Goal: Task Accomplishment & Management: Complete application form

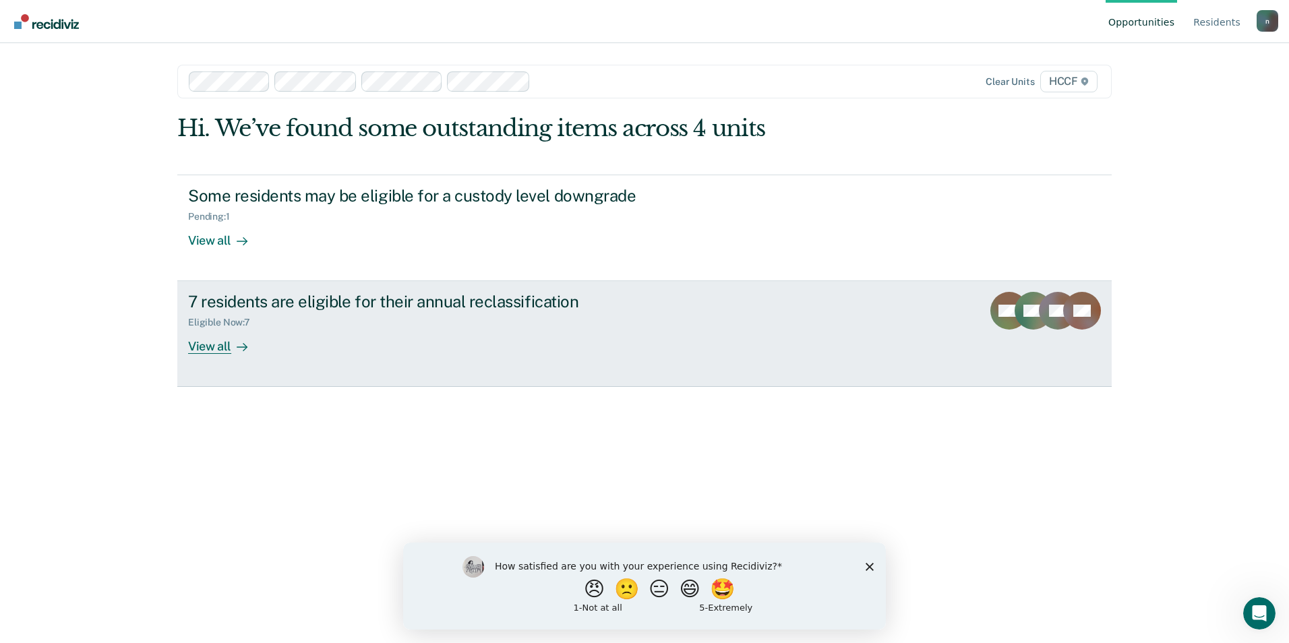
click at [516, 375] on link "7 residents are eligible for their annual reclassification Eligible Now : 7 Vie…" at bounding box center [644, 334] width 935 height 106
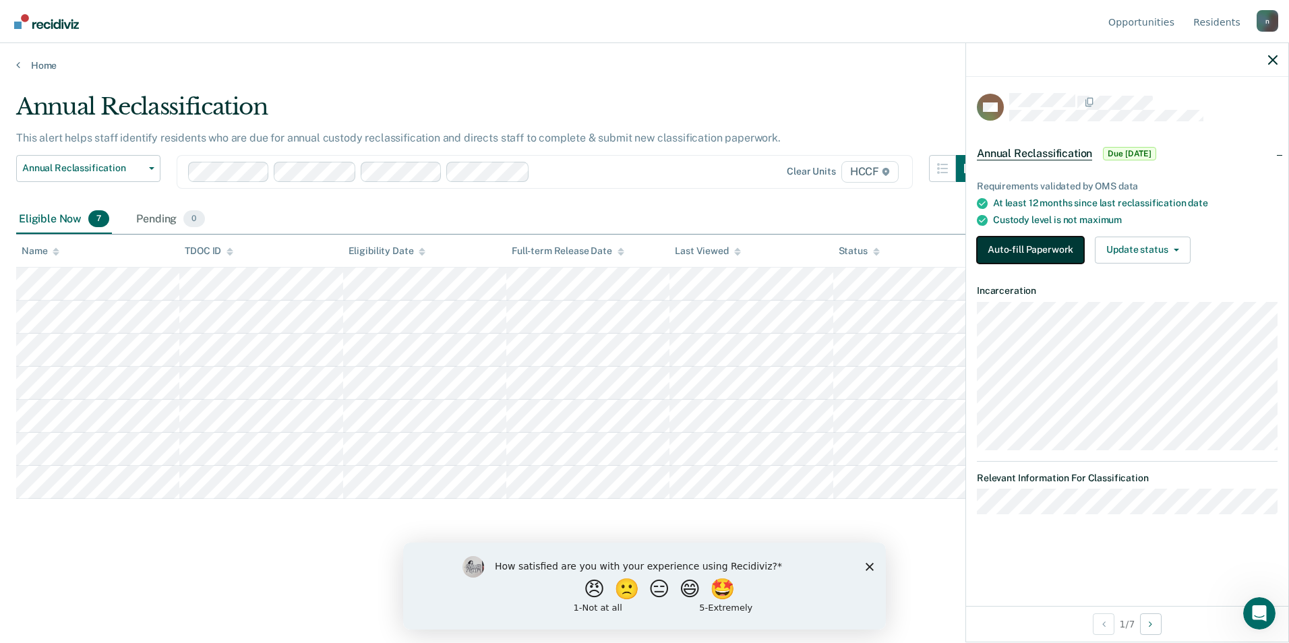
click at [1034, 249] on button "Auto-fill Paperwork" at bounding box center [1030, 250] width 107 height 27
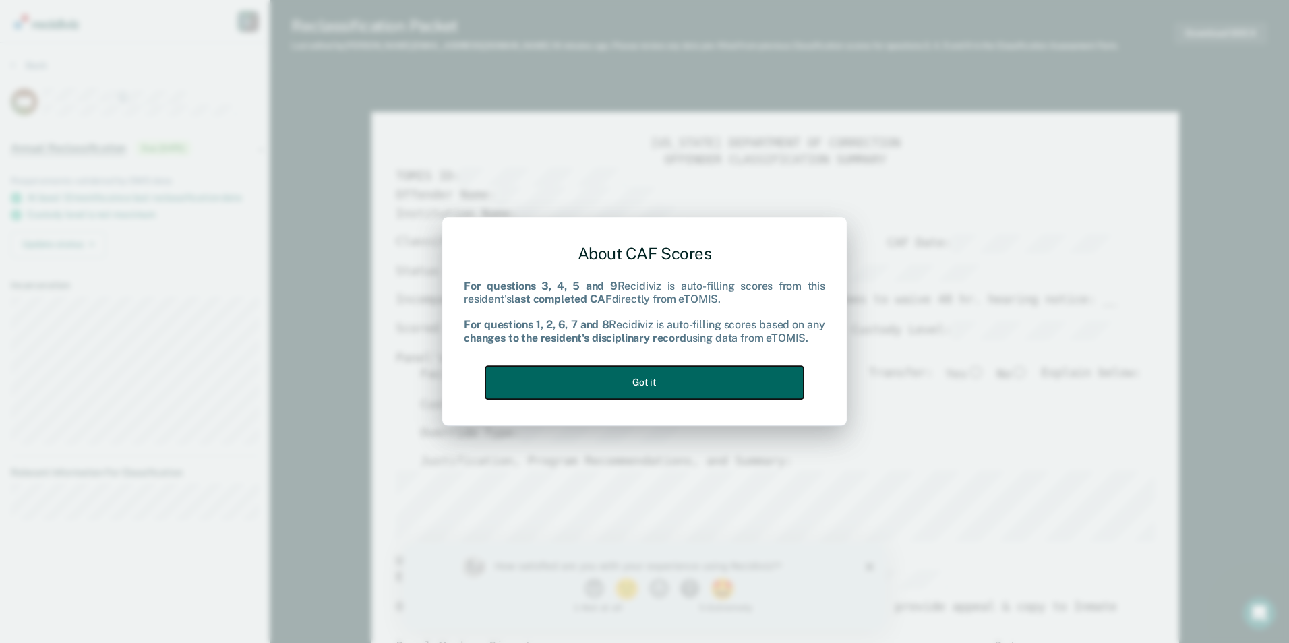
click at [742, 378] on button "Got it" at bounding box center [644, 382] width 318 height 33
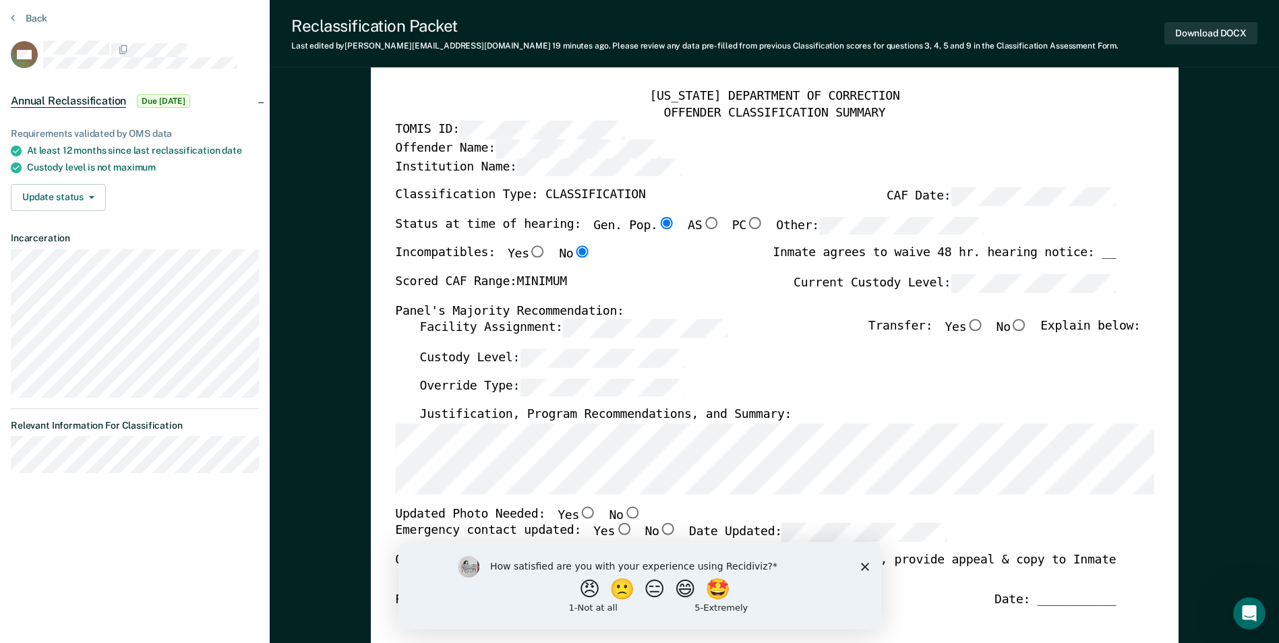
scroll to position [67, 0]
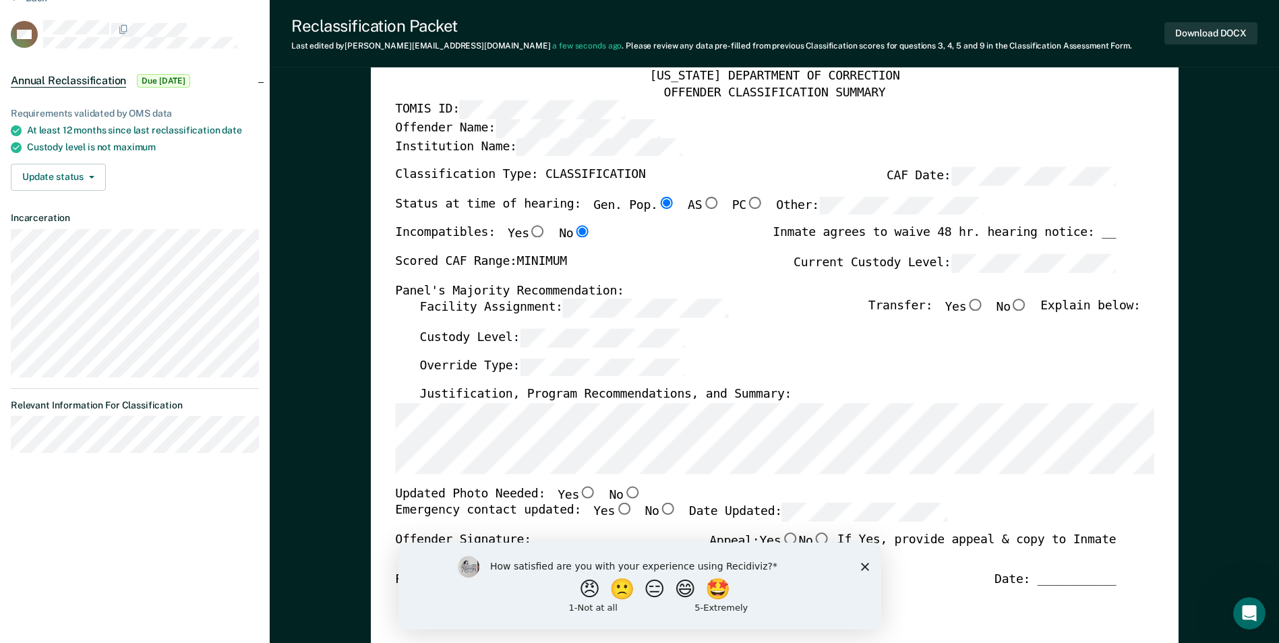
type textarea "x"
click at [769, 275] on div "Scored CAF Range: MINIMUM Current Custody Level:" at bounding box center [755, 269] width 721 height 30
click at [449, 97] on div "TENNESSEE DEPARTMENT OF CORRECTION OFFENDER CLASSIFICATION SUMMARY TOMIS ID: Of…" at bounding box center [774, 530] width 759 height 923
click at [742, 368] on div "Override Type:" at bounding box center [779, 373] width 721 height 30
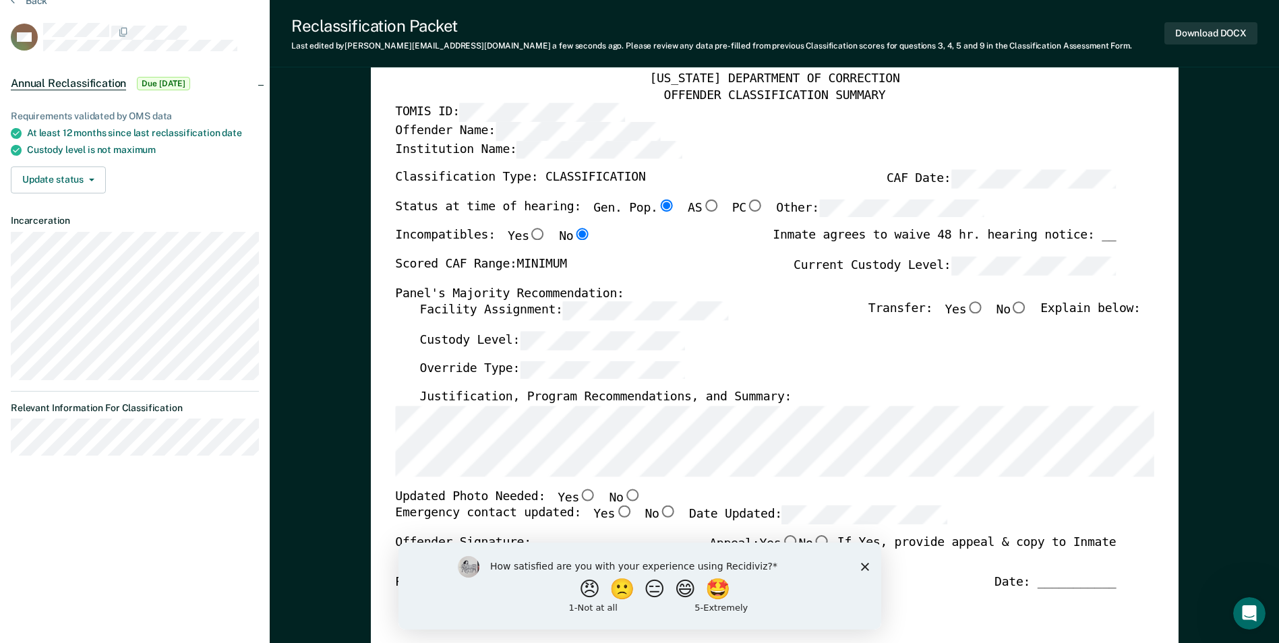
scroll to position [0, 0]
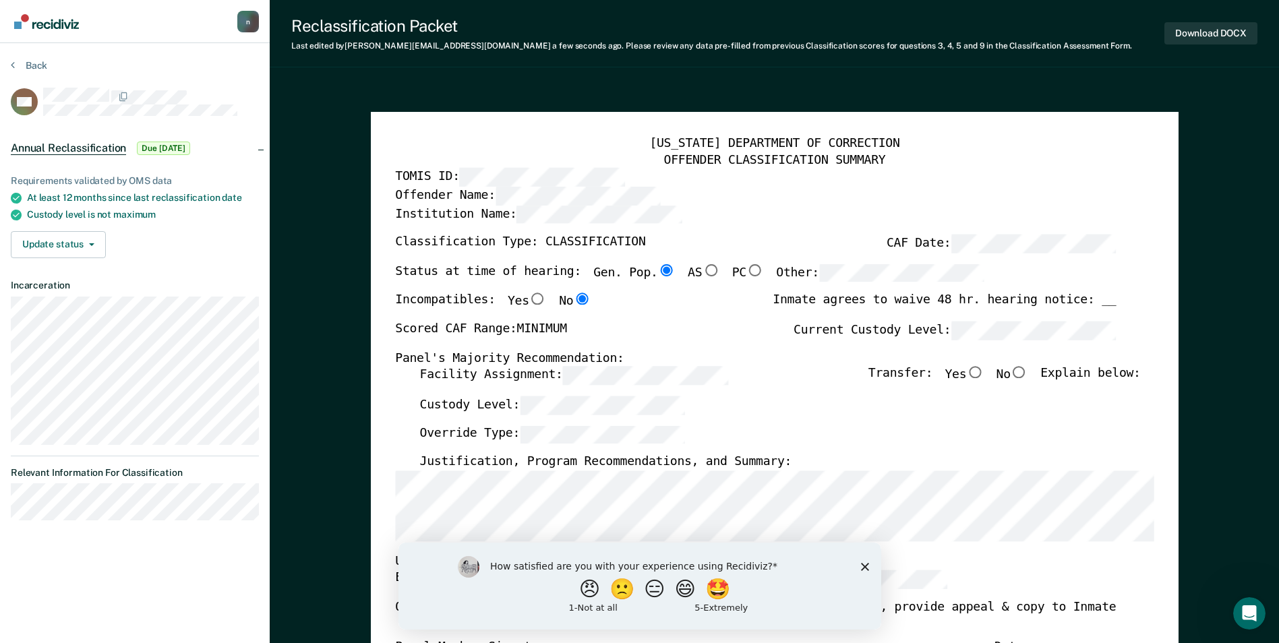
click at [701, 175] on div "TOMIS ID:" at bounding box center [755, 178] width 721 height 18
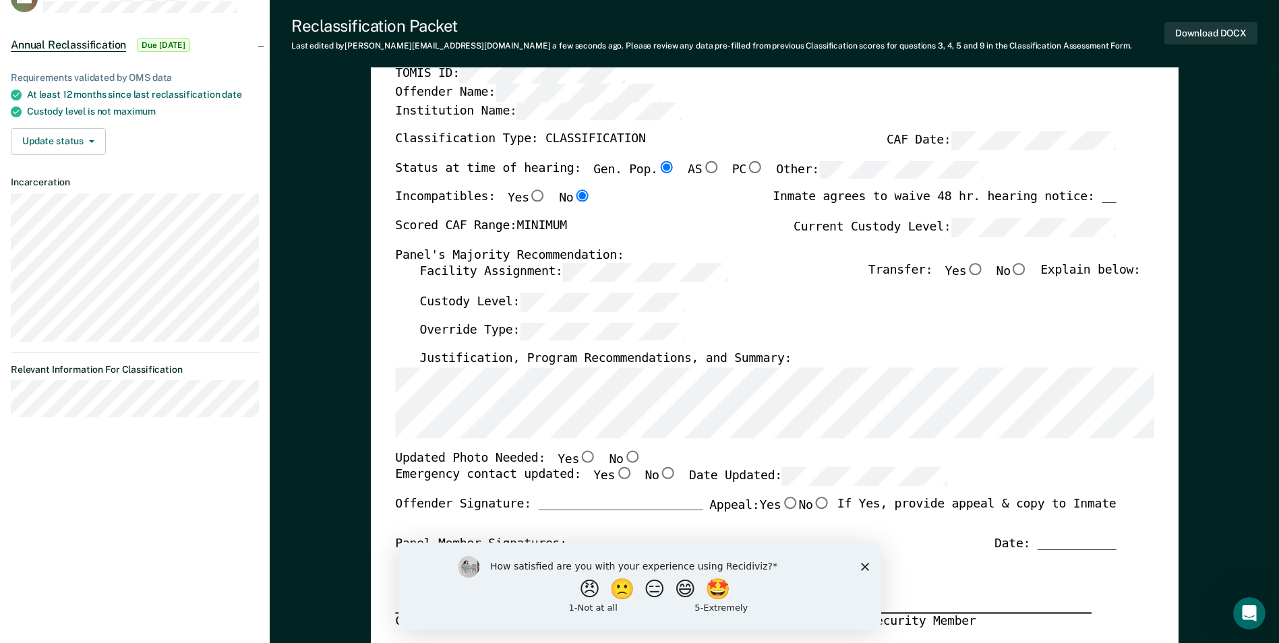
scroll to position [135, 0]
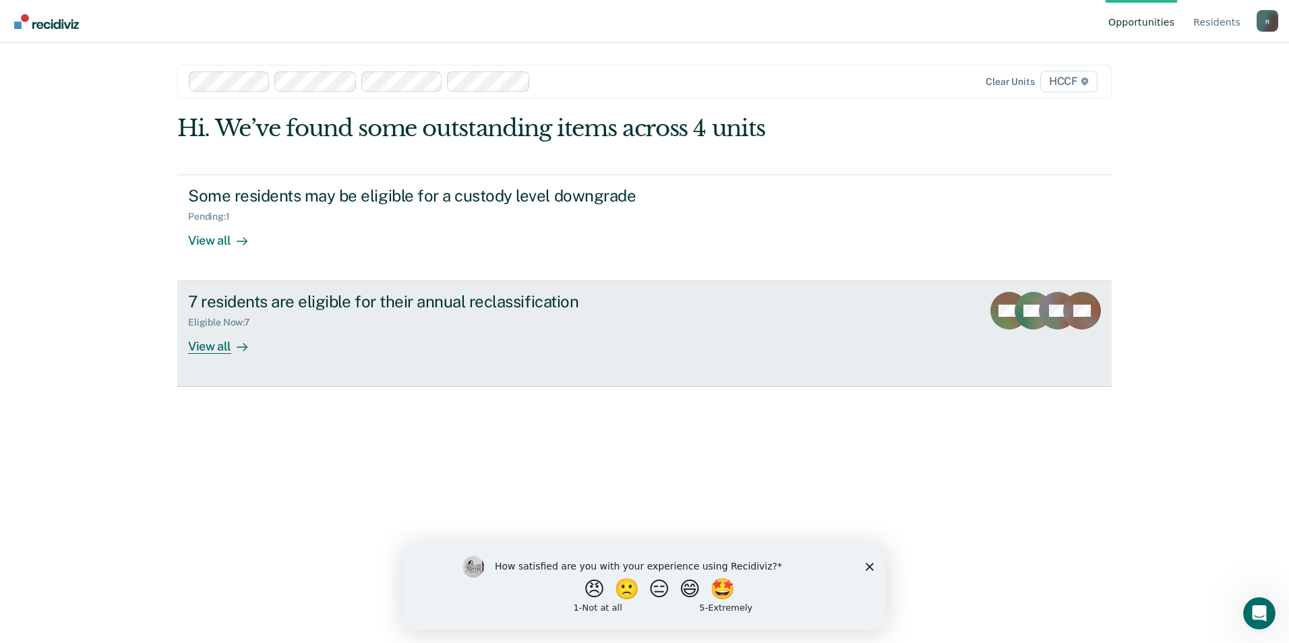
click at [280, 319] on div "Eligible Now : 7" at bounding box center [424, 320] width 473 height 17
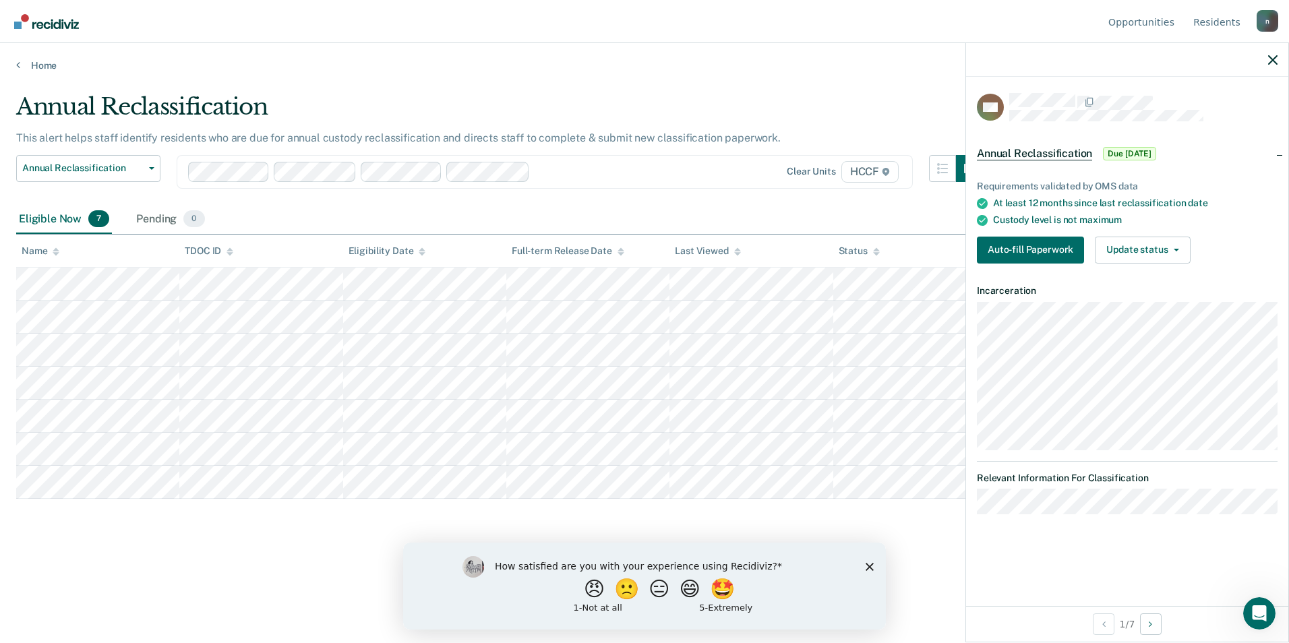
drag, startPoint x: 871, startPoint y: 564, endPoint x: 872, endPoint y: 557, distance: 7.4
click at [872, 562] on icon "Close survey" at bounding box center [870, 566] width 8 height 8
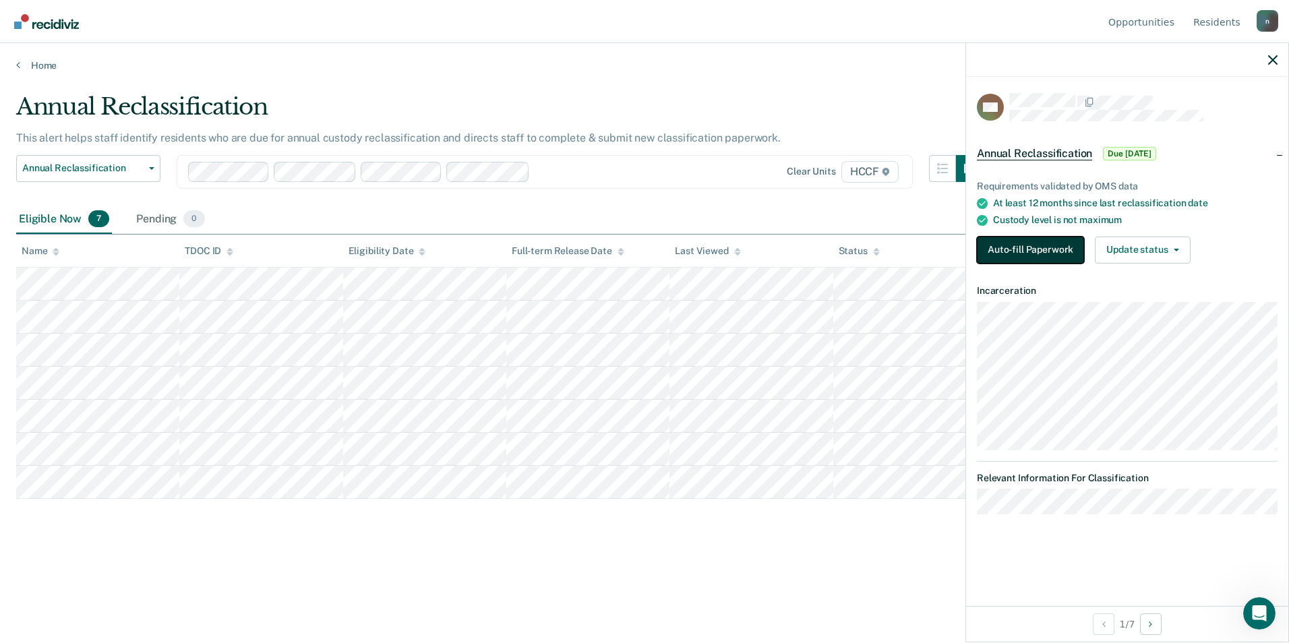
click at [1022, 238] on button "Auto-fill Paperwork" at bounding box center [1030, 250] width 107 height 27
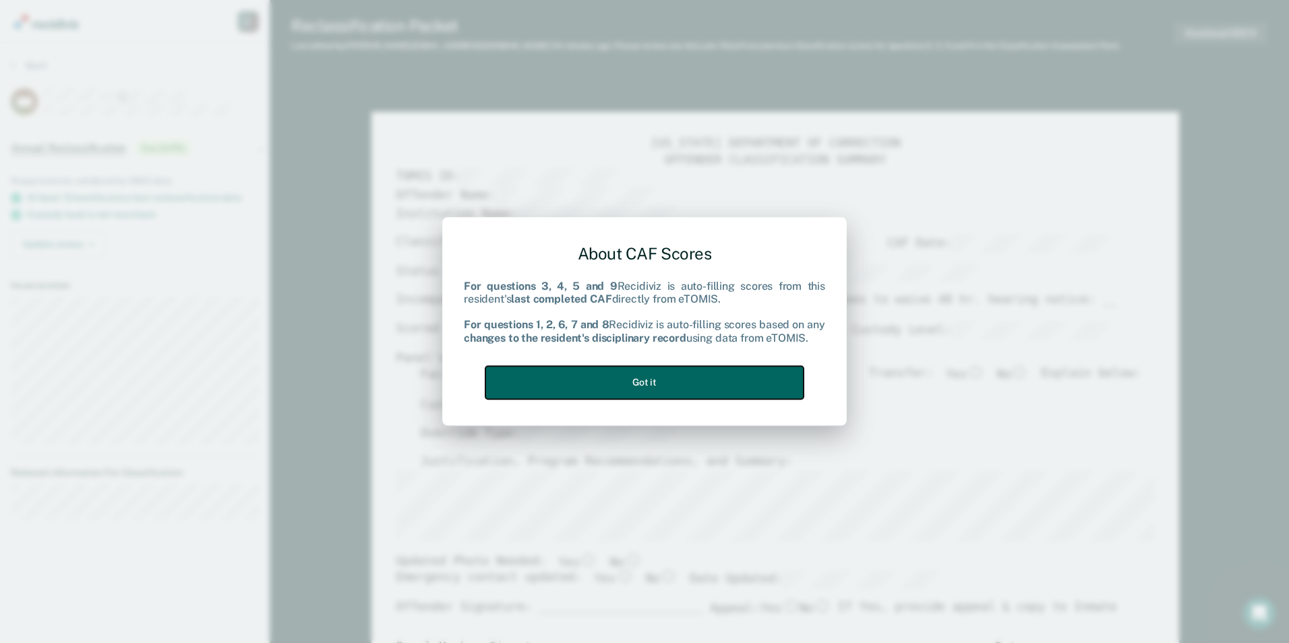
click at [603, 384] on button "Got it" at bounding box center [644, 382] width 318 height 33
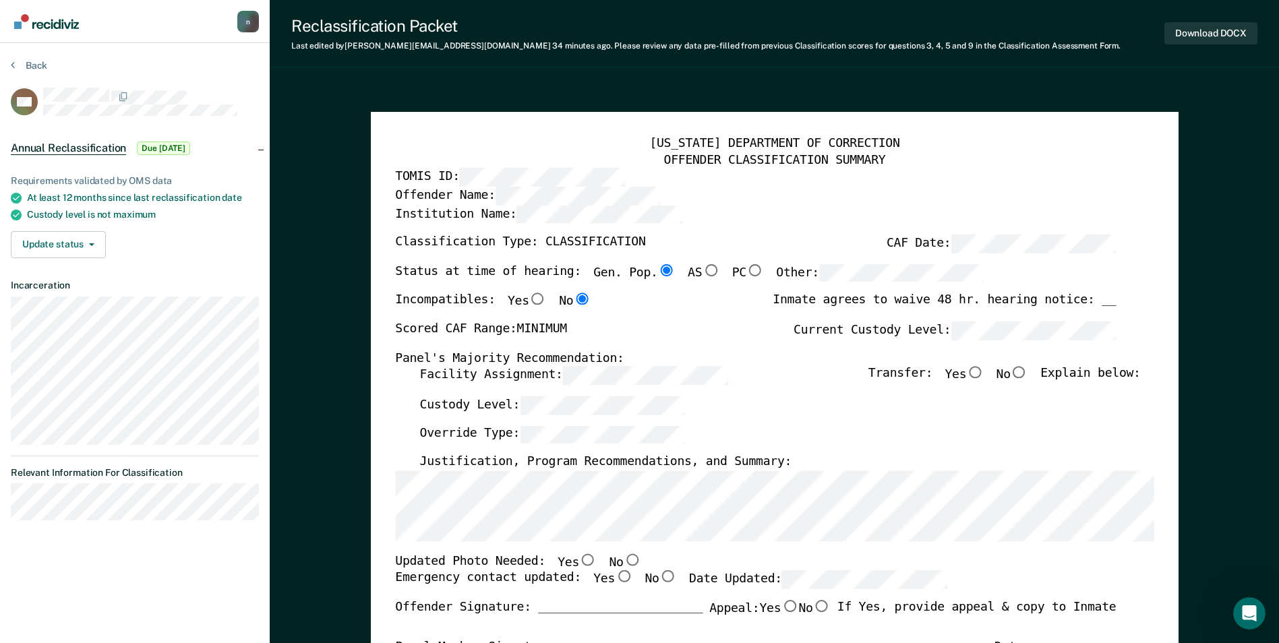
scroll to position [67, 0]
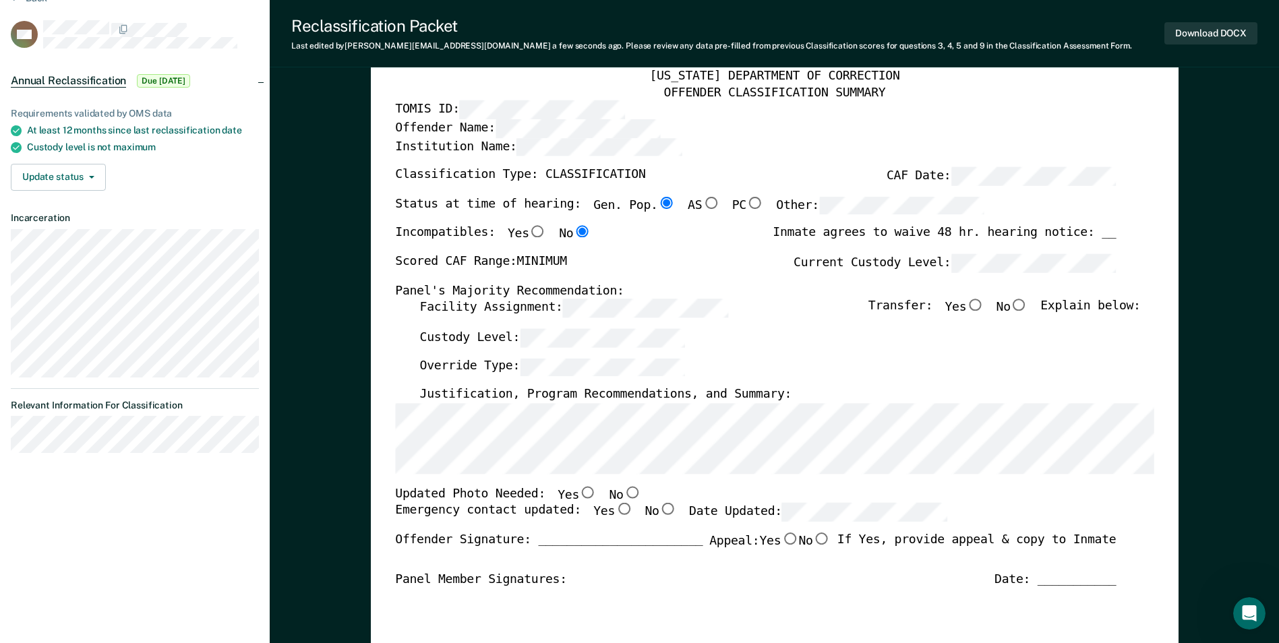
click at [623, 491] on input "No" at bounding box center [632, 492] width 18 height 12
type textarea "x"
radio input "true"
click at [615, 511] on input "Yes" at bounding box center [624, 510] width 18 height 12
type textarea "x"
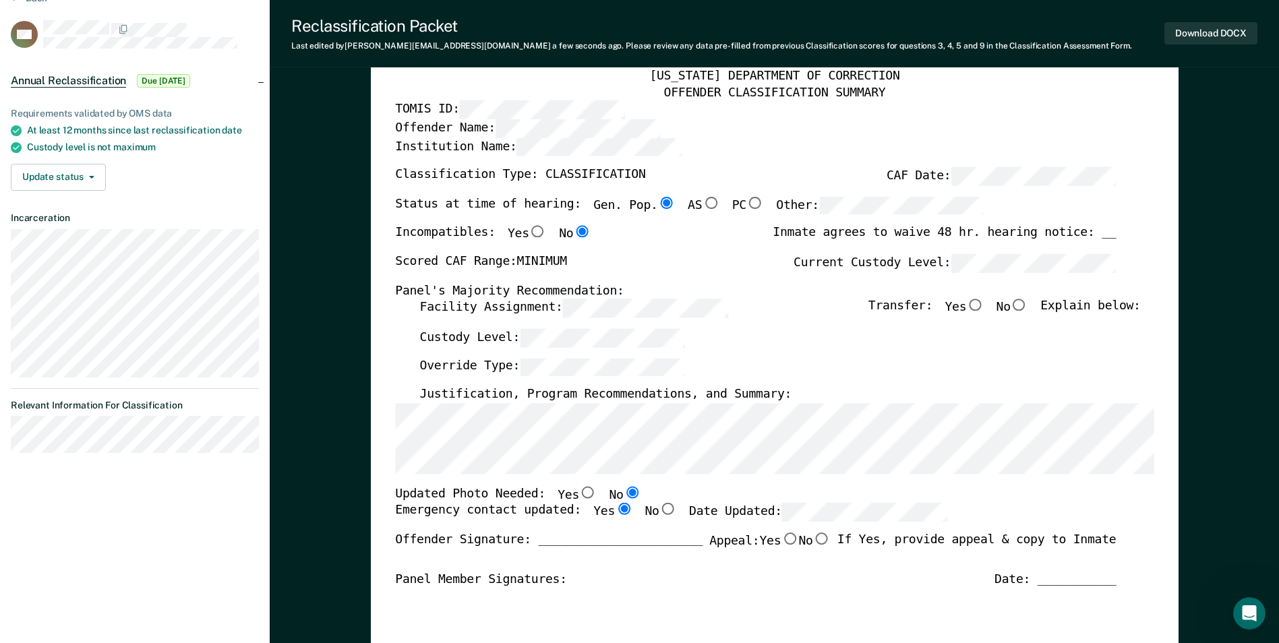
radio input "true"
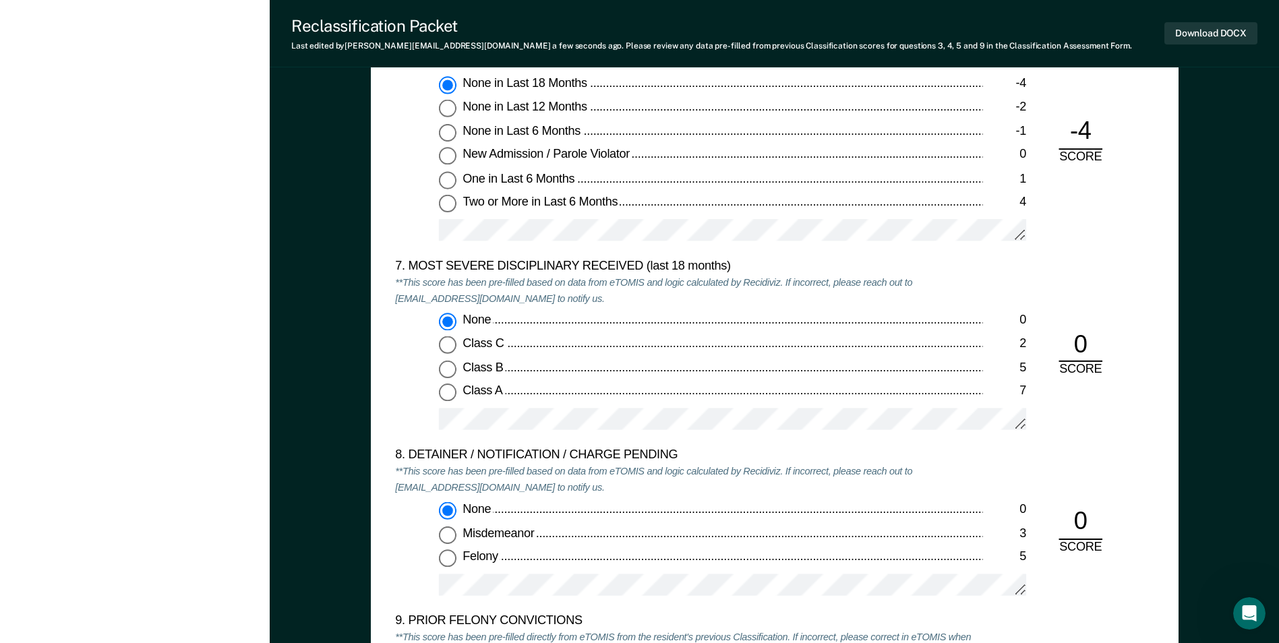
scroll to position [2158, 0]
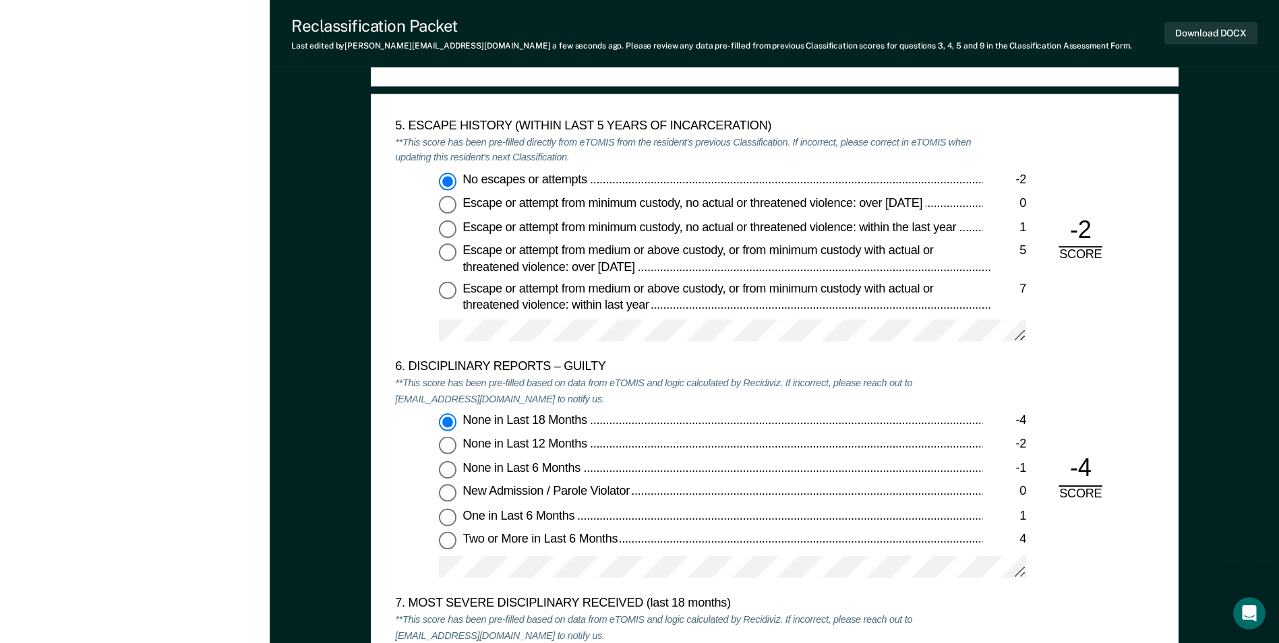
click at [597, 527] on div "None in Last 18 Months -4 None in Last 12 Months -2 None in Last 6 Months -1 Ne…" at bounding box center [688, 502] width 587 height 177
click at [588, 522] on div "One in Last 6 Months" at bounding box center [723, 517] width 520 height 16
click at [456, 522] on input "One in Last 6 Months 1" at bounding box center [448, 518] width 18 height 18
type textarea "x"
radio input "false"
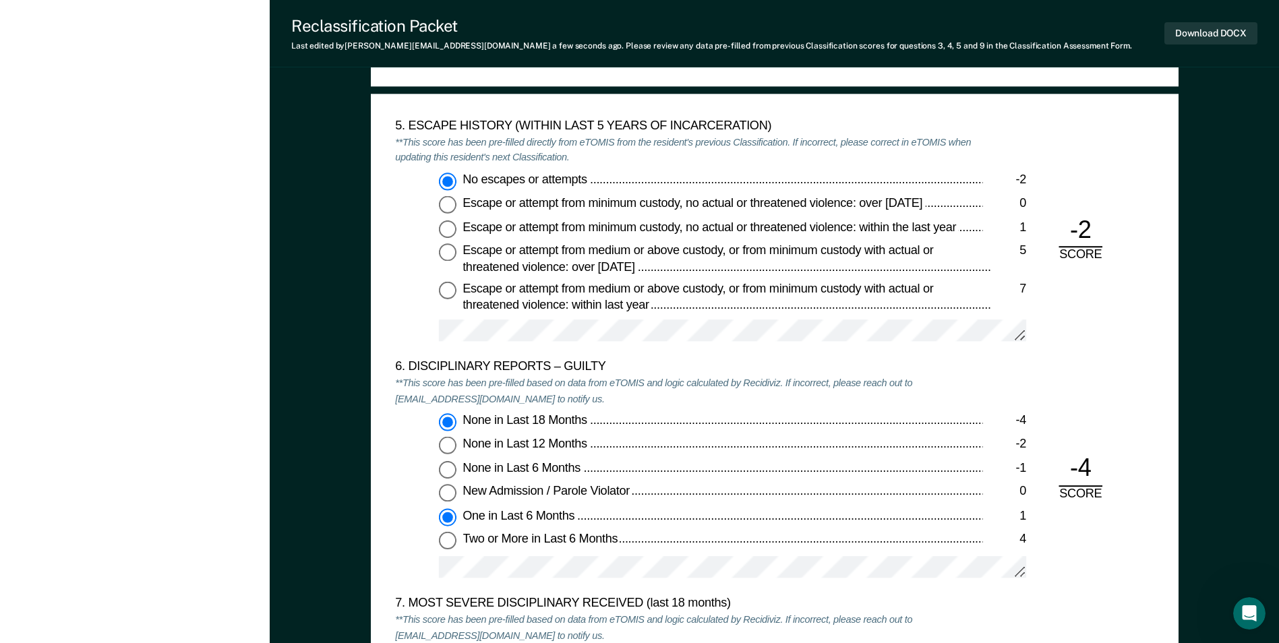
radio input "true"
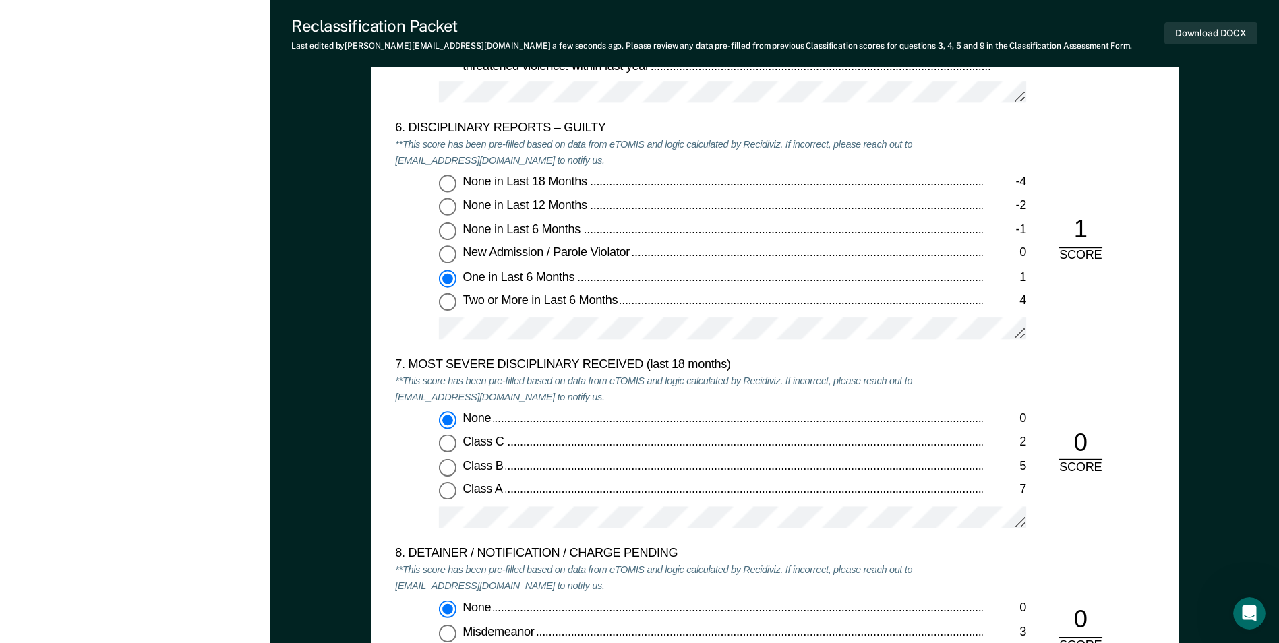
scroll to position [2427, 0]
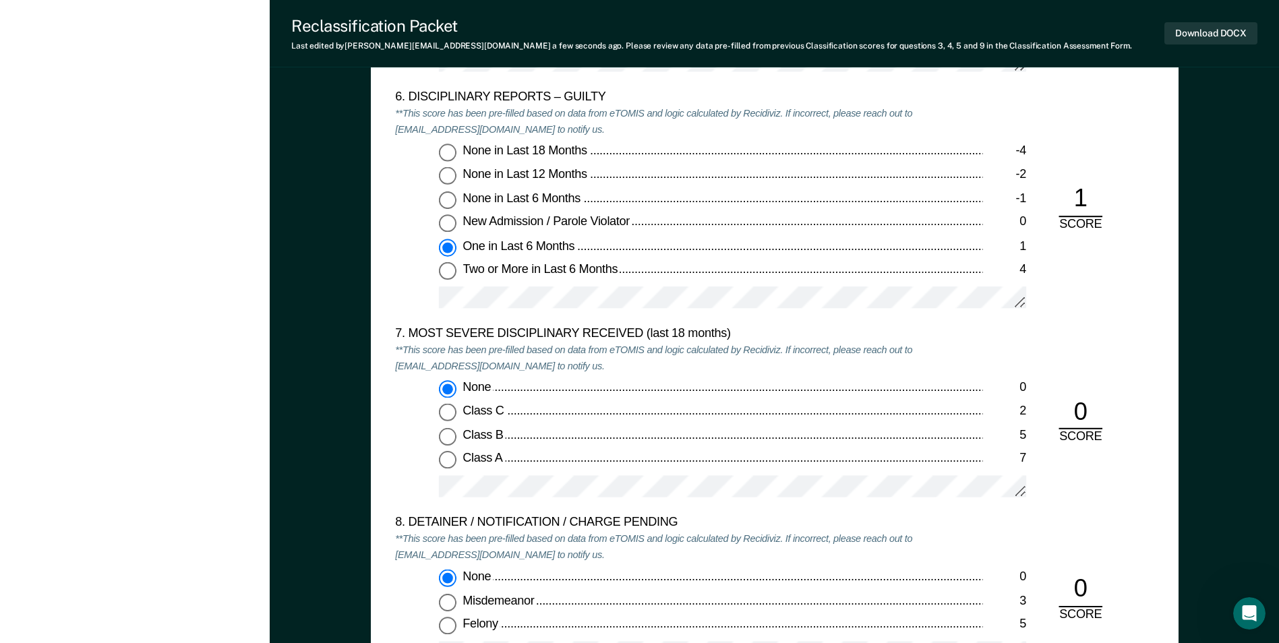
click at [509, 463] on div "Class A" at bounding box center [723, 460] width 520 height 16
click at [456, 463] on input "Class A 7" at bounding box center [448, 461] width 18 height 18
type textarea "x"
radio input "false"
radio input "true"
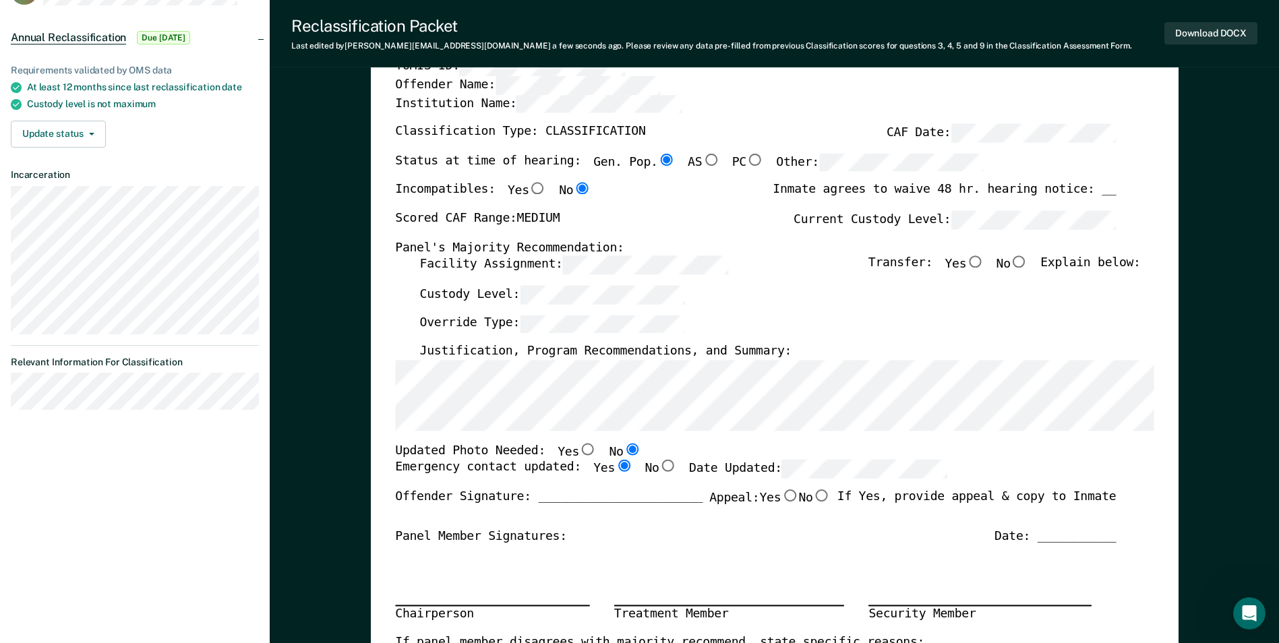
scroll to position [135, 0]
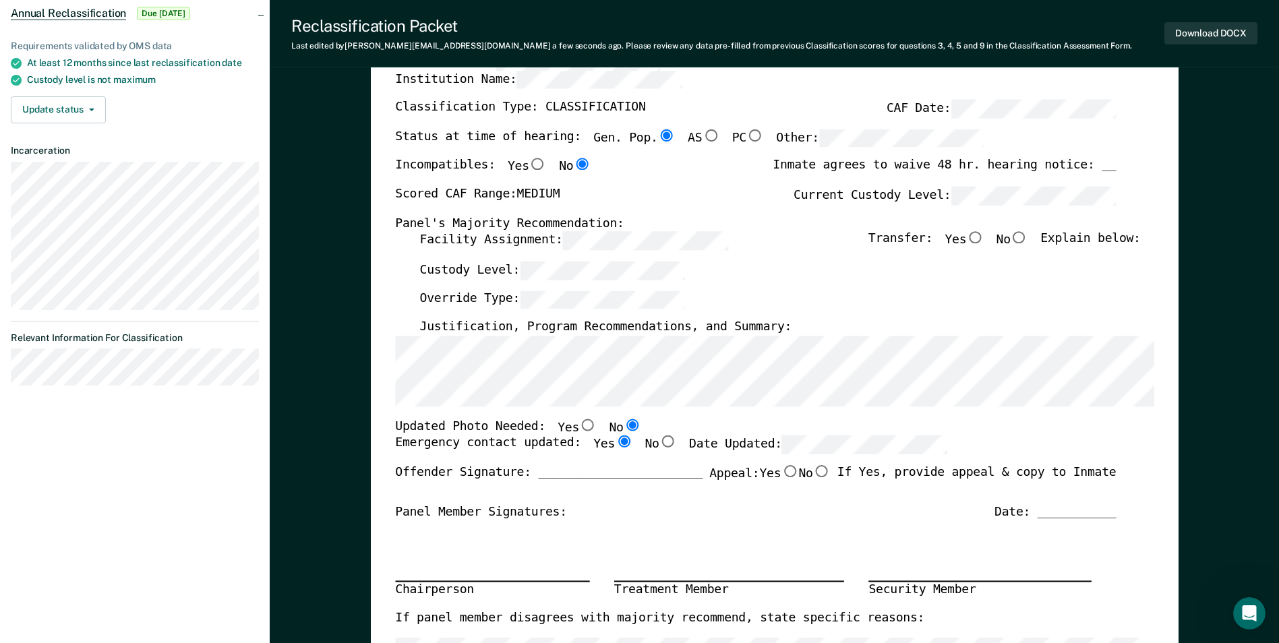
click at [1028, 241] on input "No" at bounding box center [1020, 238] width 18 height 12
type textarea "x"
radio input "true"
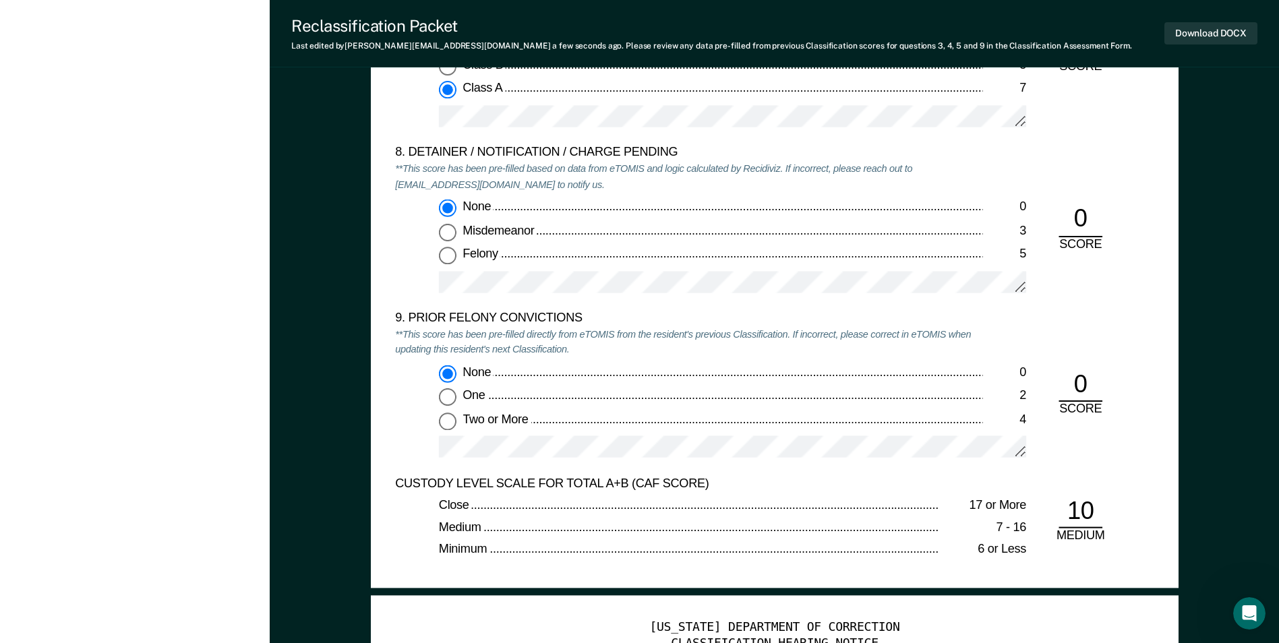
scroll to position [2627, 0]
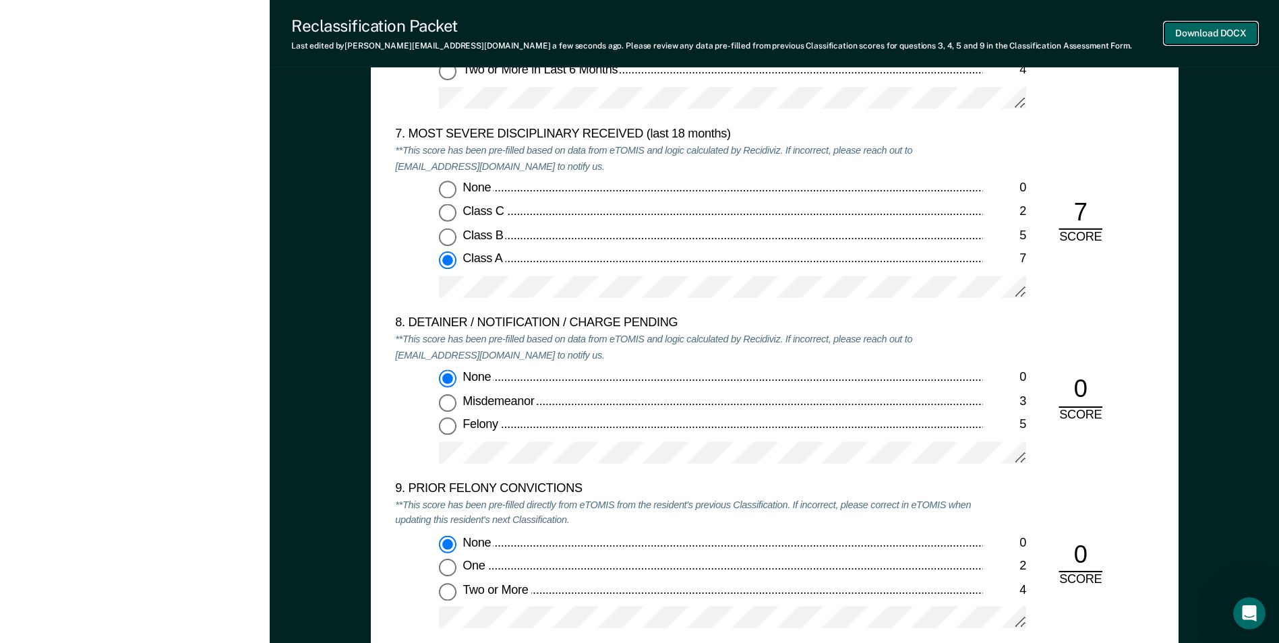
click at [1182, 33] on button "Download DOCX" at bounding box center [1210, 33] width 93 height 22
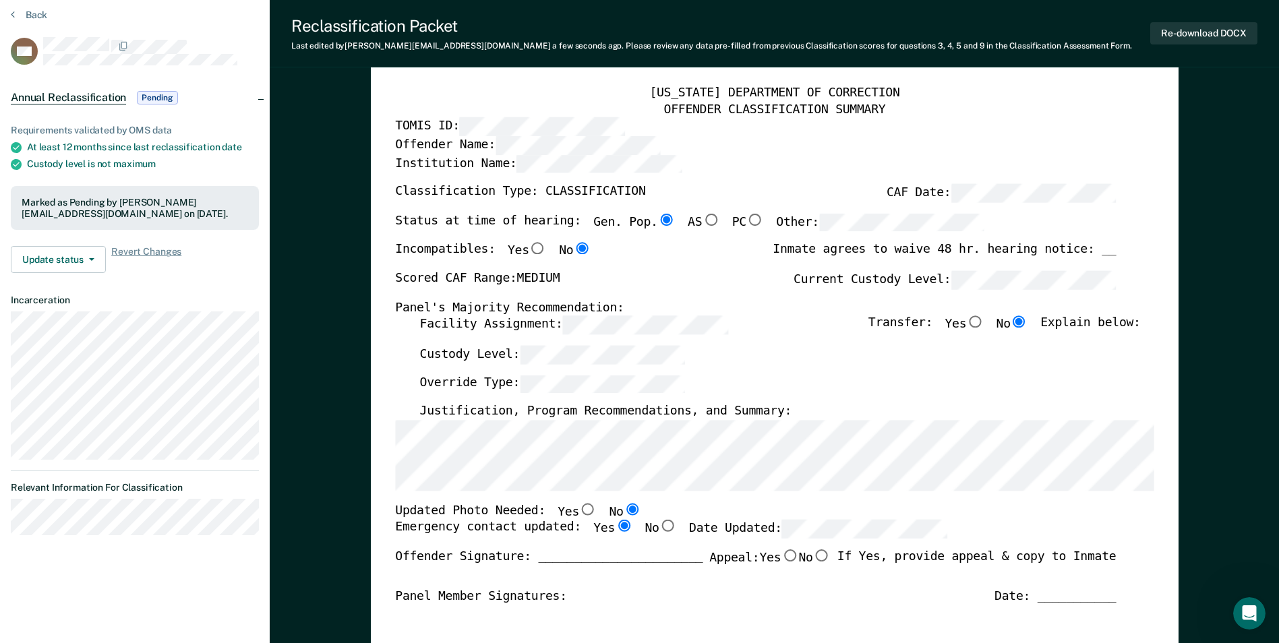
scroll to position [0, 0]
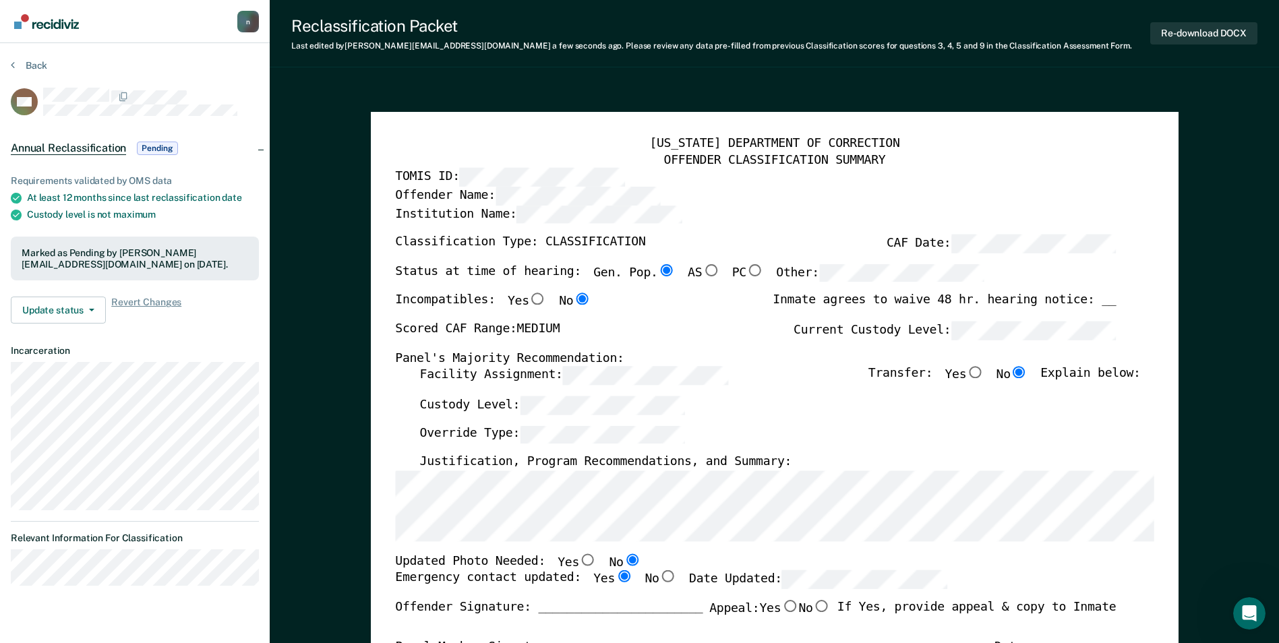
click at [38, 150] on span "Annual Reclassification" at bounding box center [68, 148] width 115 height 13
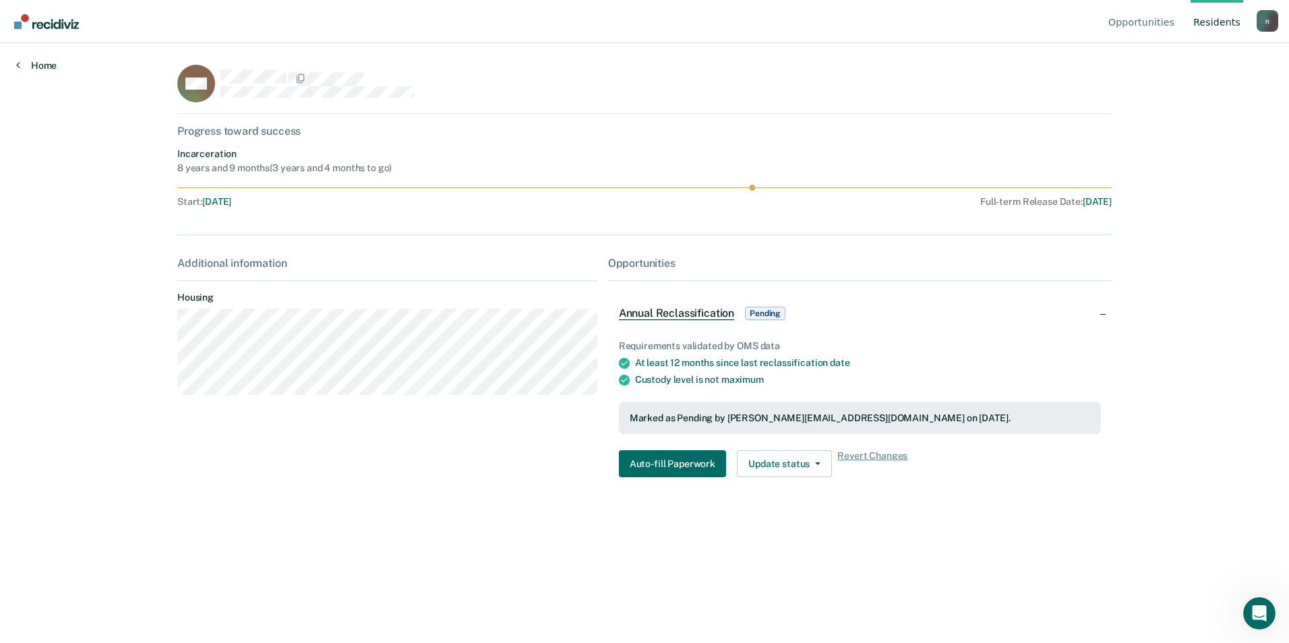
click at [20, 65] on link "Home" at bounding box center [36, 65] width 40 height 12
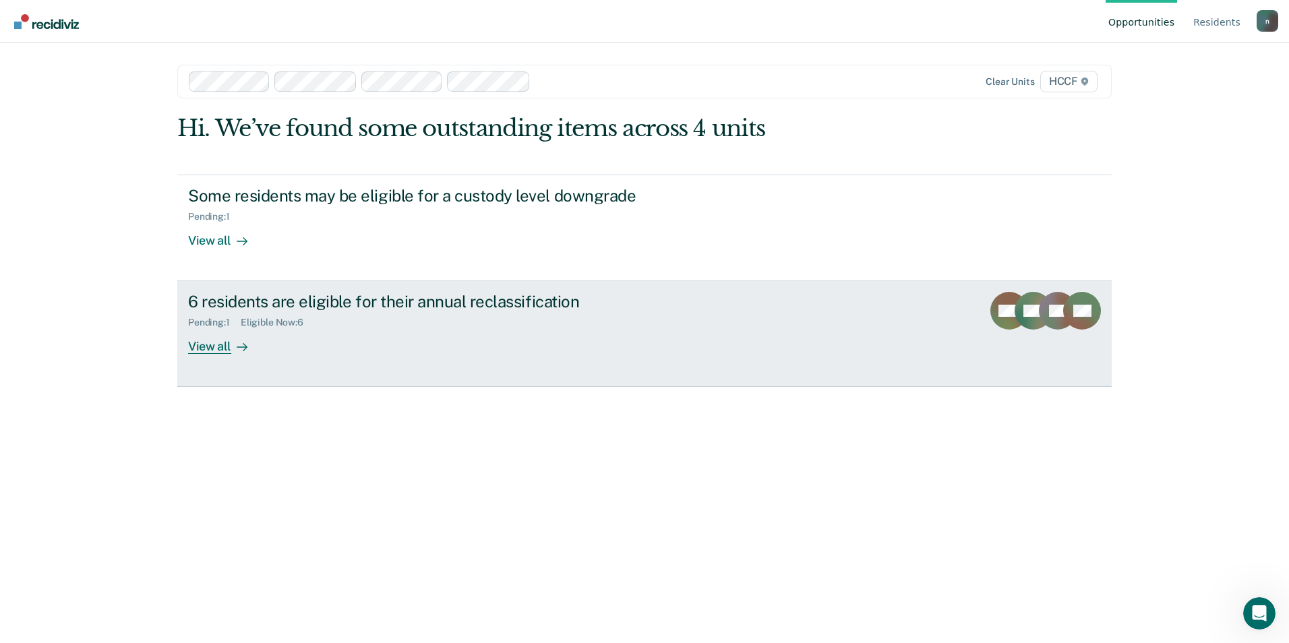
click at [239, 313] on div "Pending : 1 Eligible Now : 6" at bounding box center [424, 320] width 473 height 17
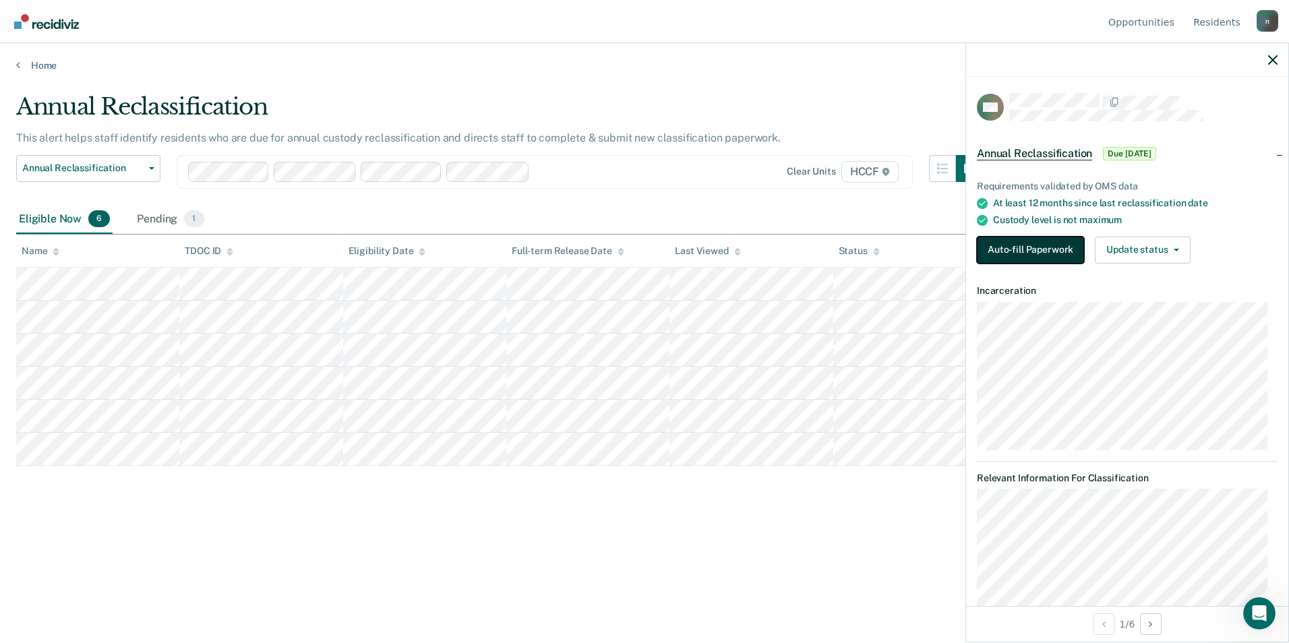
click at [1047, 250] on button "Auto-fill Paperwork" at bounding box center [1030, 250] width 107 height 27
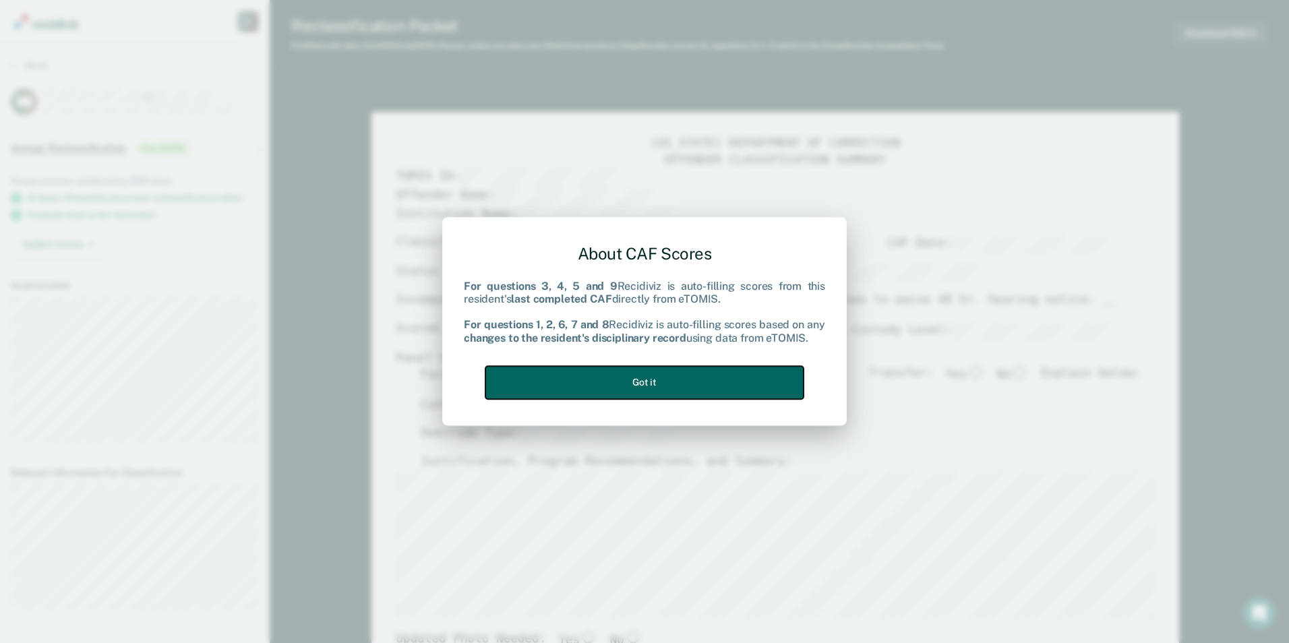
click at [740, 376] on button "Got it" at bounding box center [644, 382] width 318 height 33
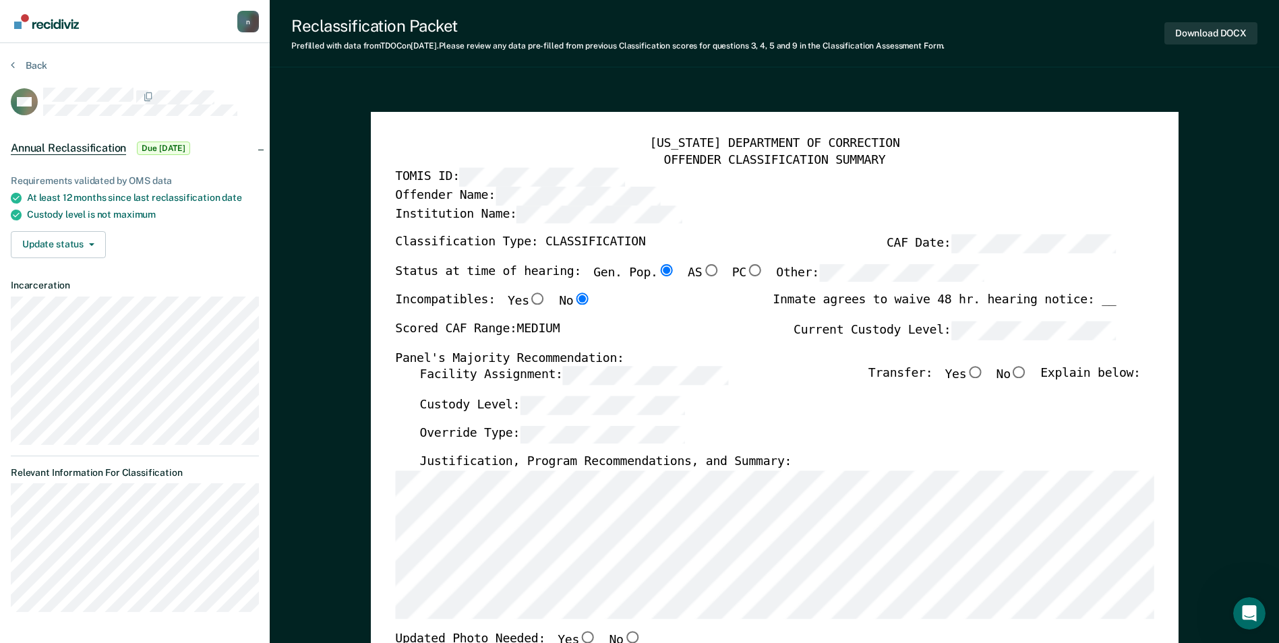
click at [1028, 374] on input "No" at bounding box center [1020, 373] width 18 height 12
type textarea "x"
radio input "true"
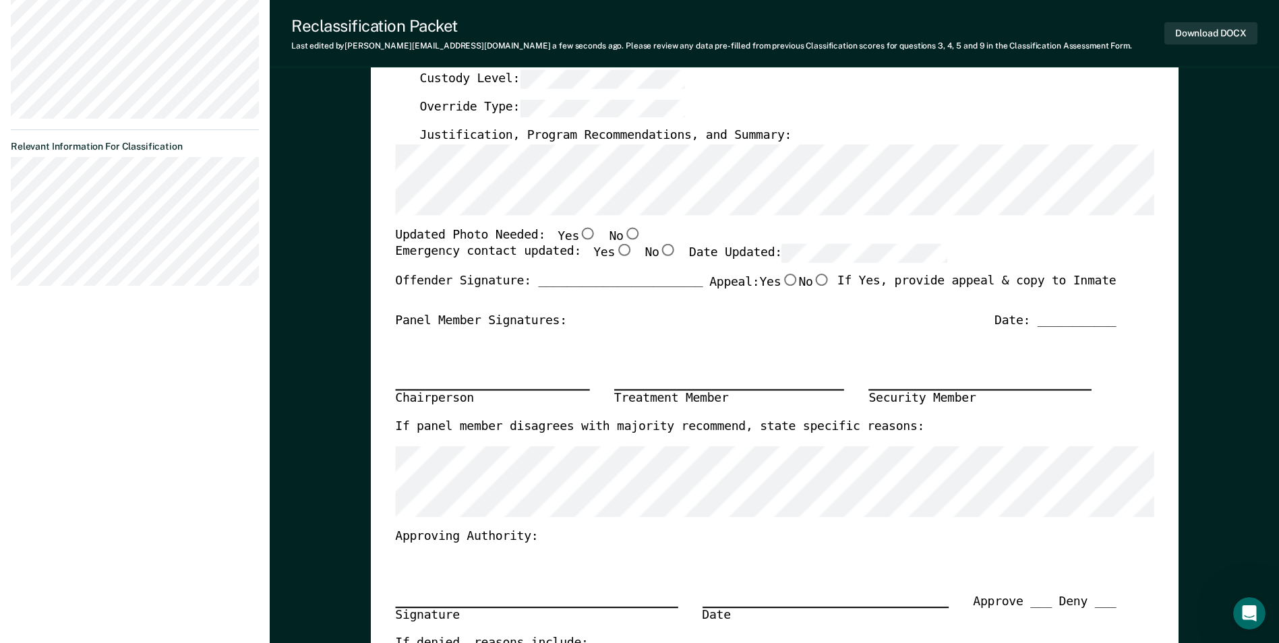
scroll to position [202, 0]
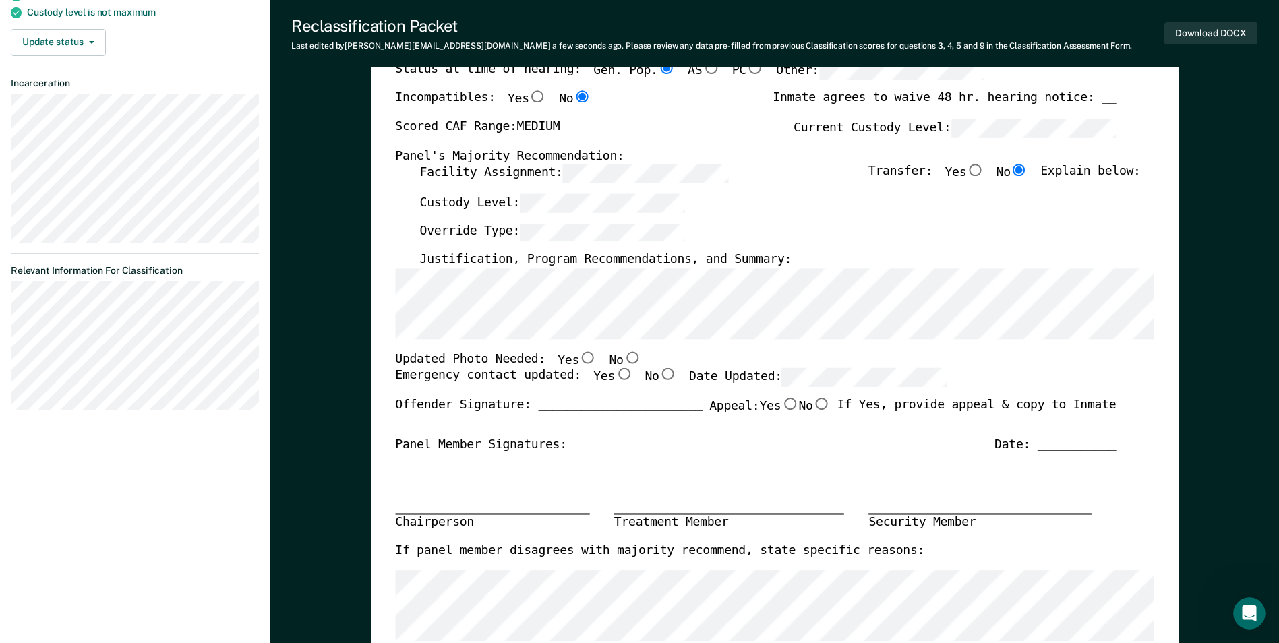
click at [579, 359] on input "Yes" at bounding box center [588, 357] width 18 height 12
type textarea "x"
radio input "true"
click at [623, 363] on input "No" at bounding box center [632, 357] width 18 height 12
type textarea "x"
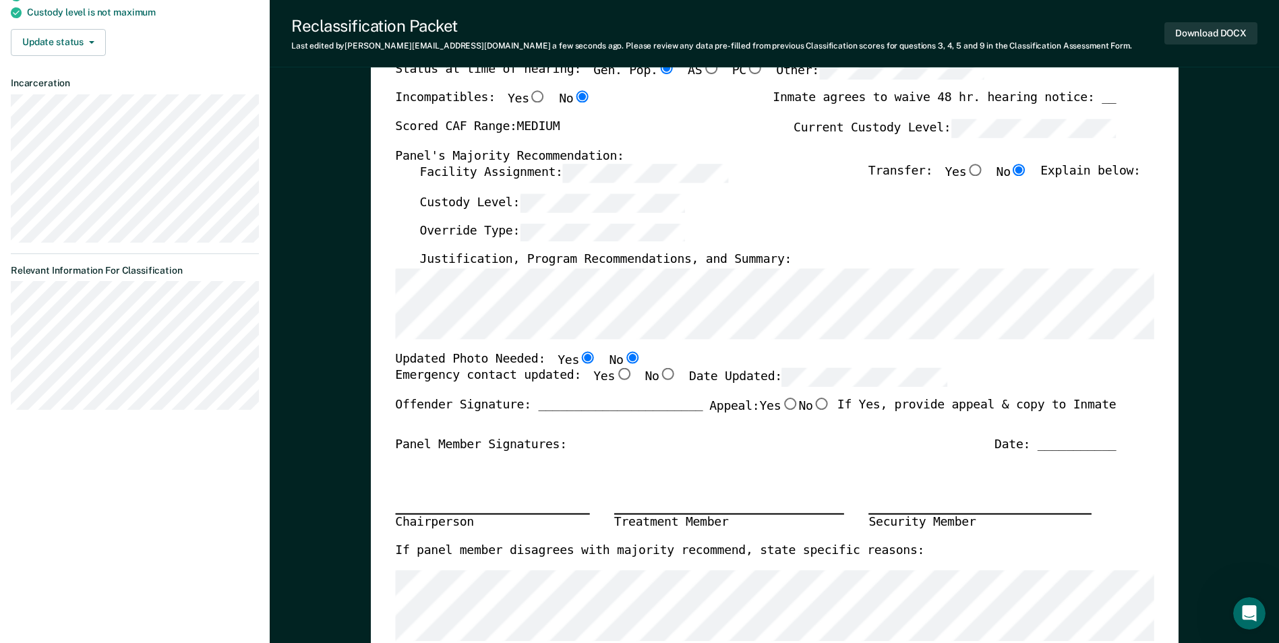
radio input "false"
radio input "true"
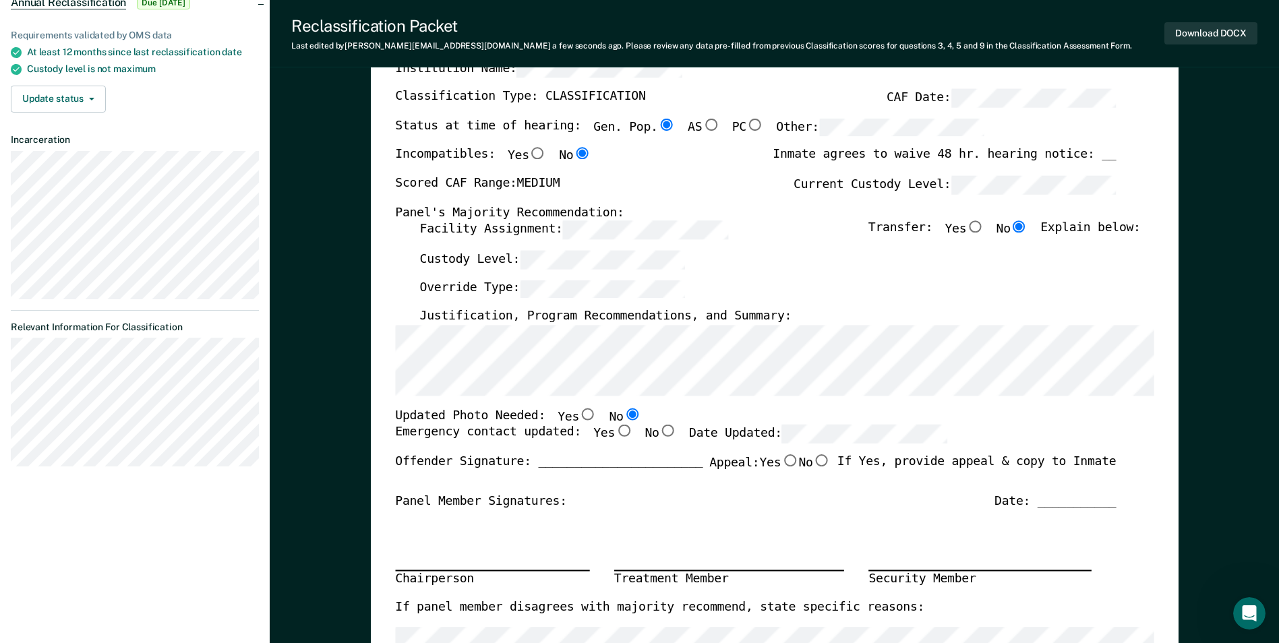
scroll to position [67, 0]
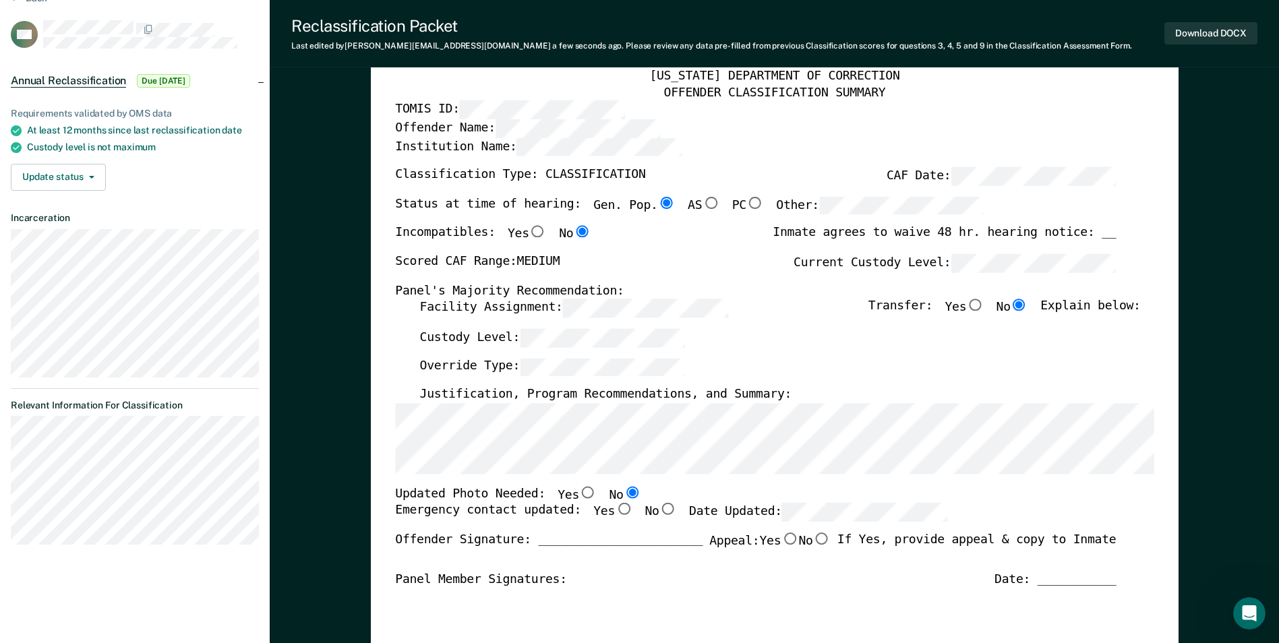
click at [579, 492] on input "Yes" at bounding box center [588, 492] width 18 height 12
type textarea "x"
radio input "true"
radio input "false"
click at [615, 509] on input "Yes" at bounding box center [624, 510] width 18 height 12
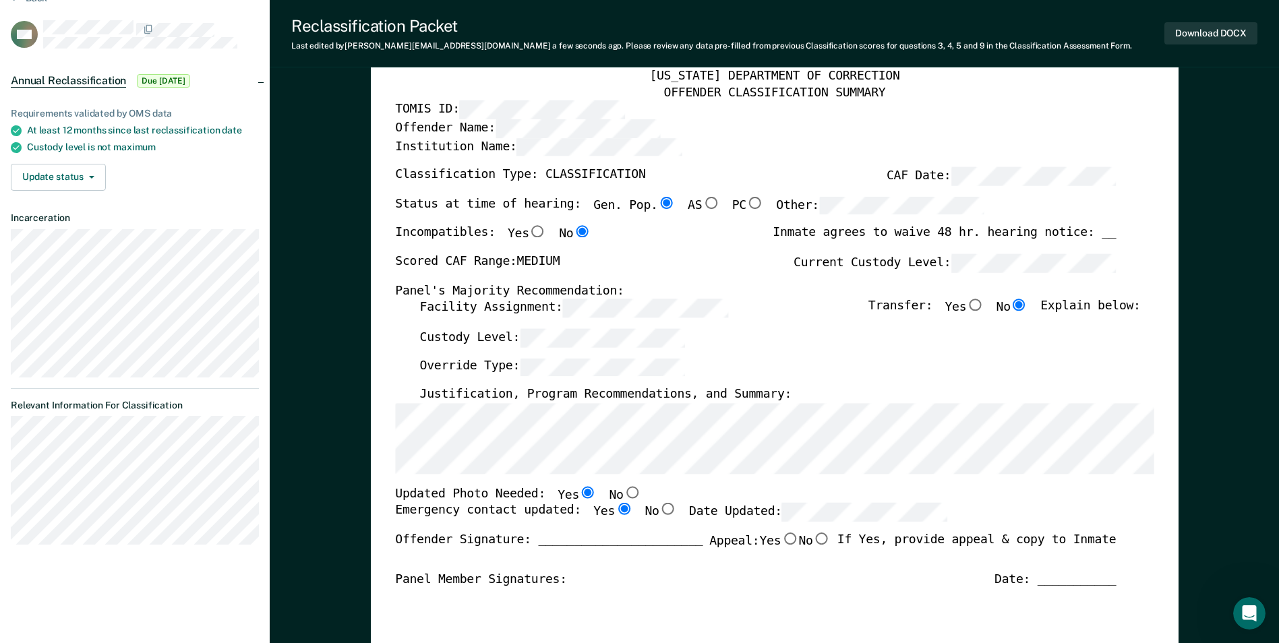
type textarea "x"
radio input "true"
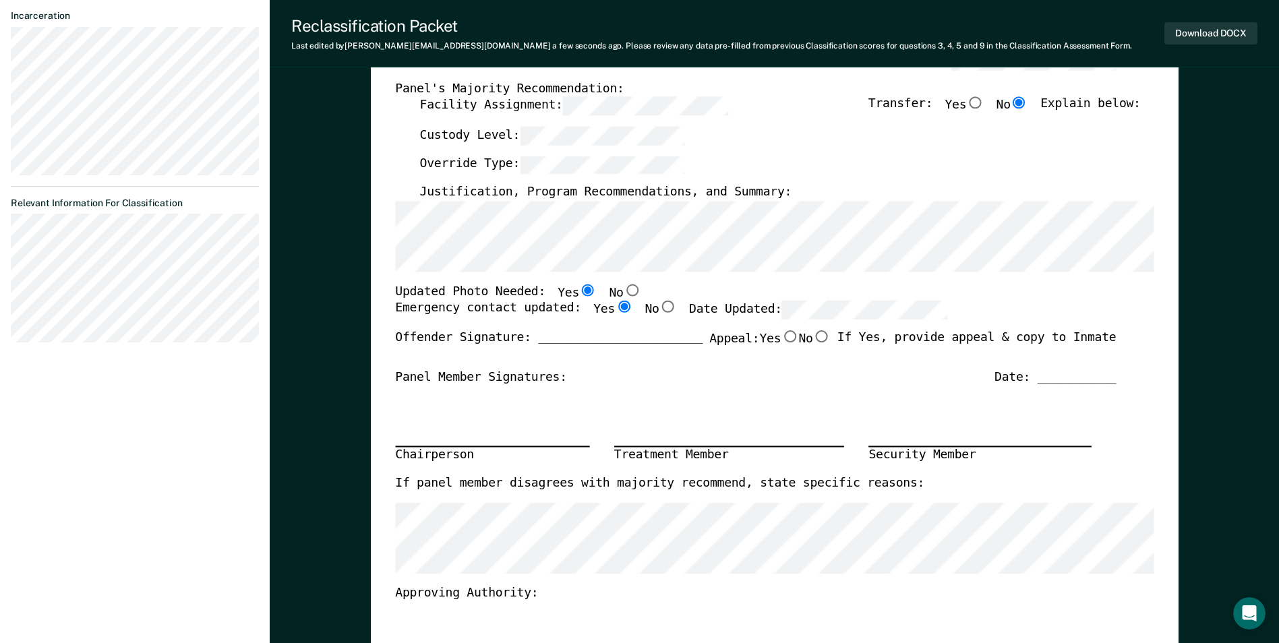
click at [1078, 375] on div "Date: ___________" at bounding box center [1055, 377] width 121 height 16
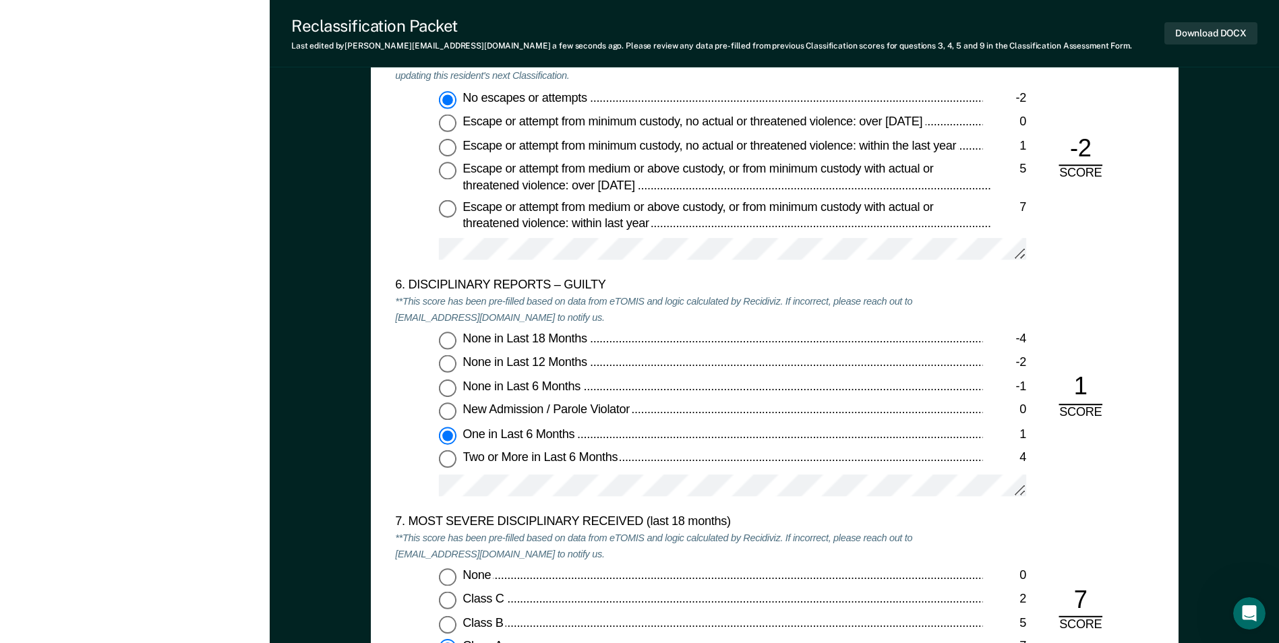
scroll to position [2292, 0]
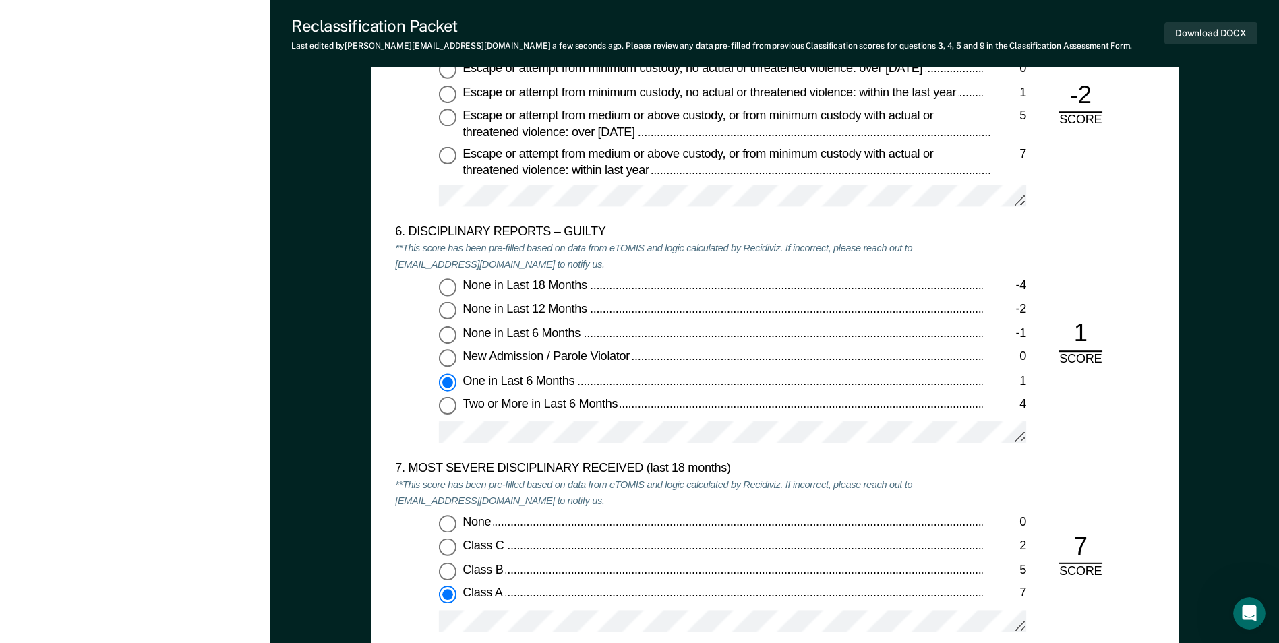
click at [504, 405] on div "None in Last 18 Months -4 None in Last 12 Months -2 None in Last 6 Months -1 Ne…" at bounding box center [688, 367] width 587 height 177
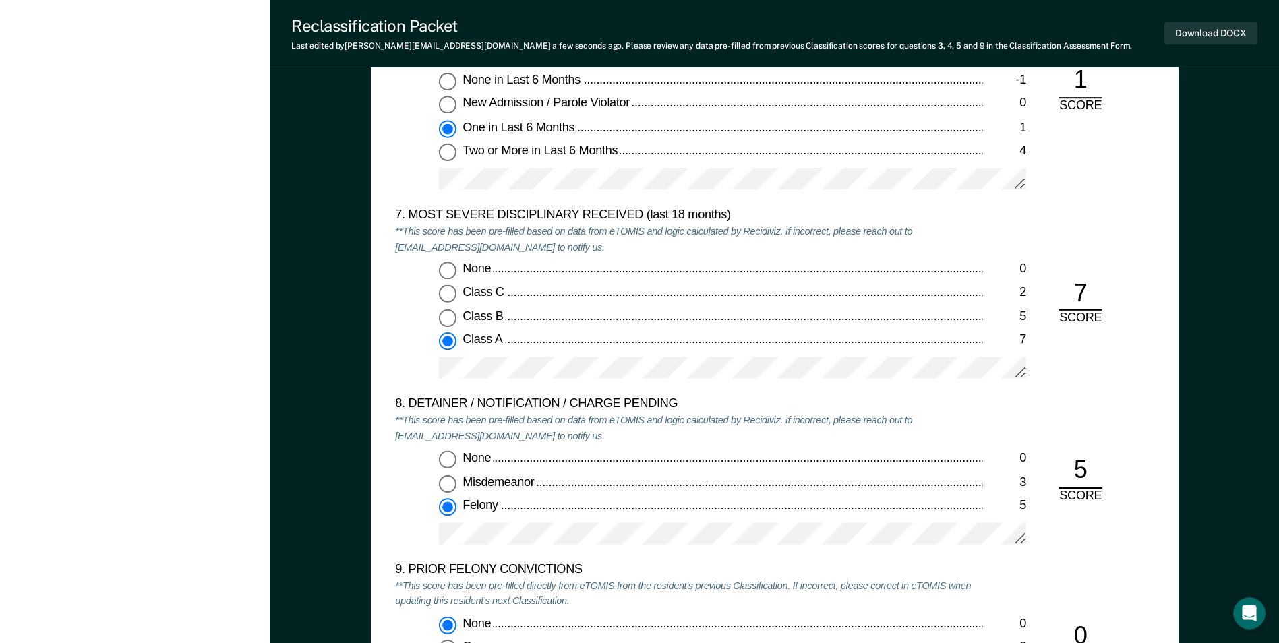
scroll to position [2495, 0]
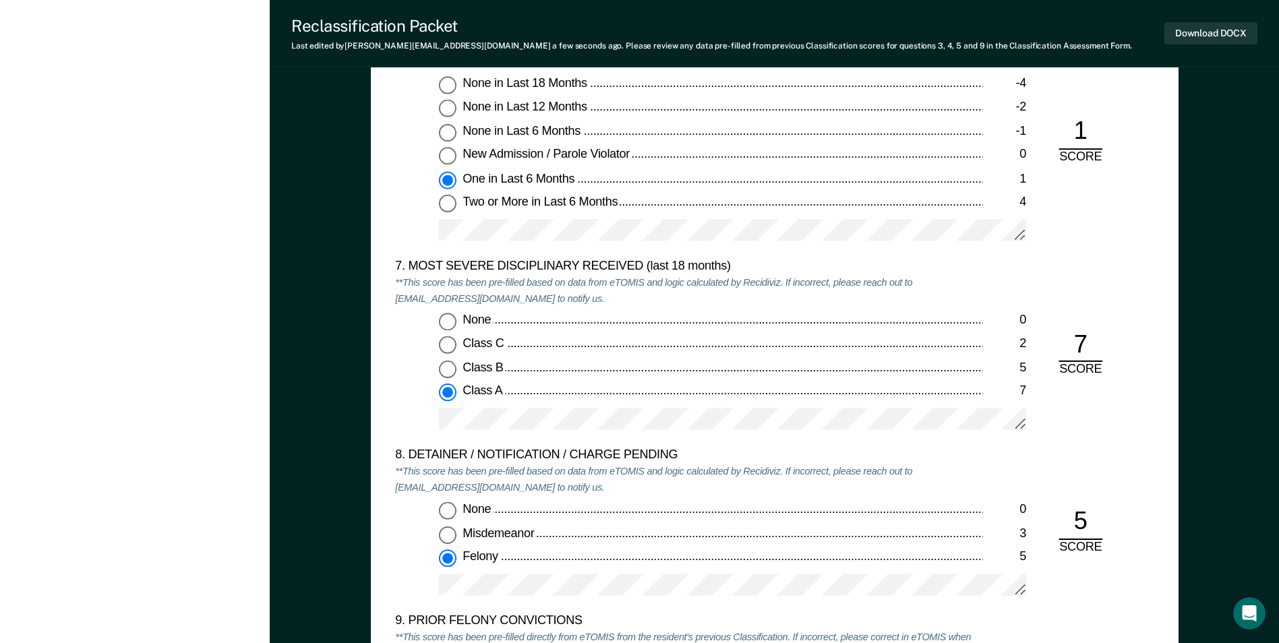
click at [502, 382] on div "None 0 Class C 2 Class B 5 Class A 7" at bounding box center [688, 378] width 587 height 129
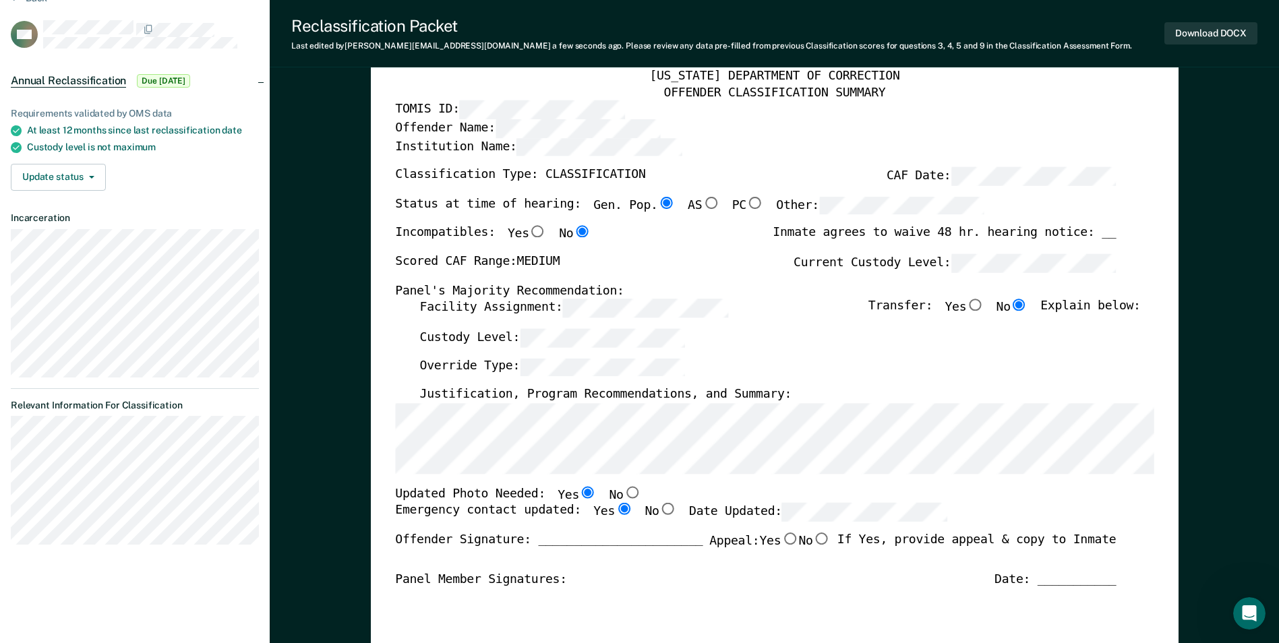
scroll to position [0, 0]
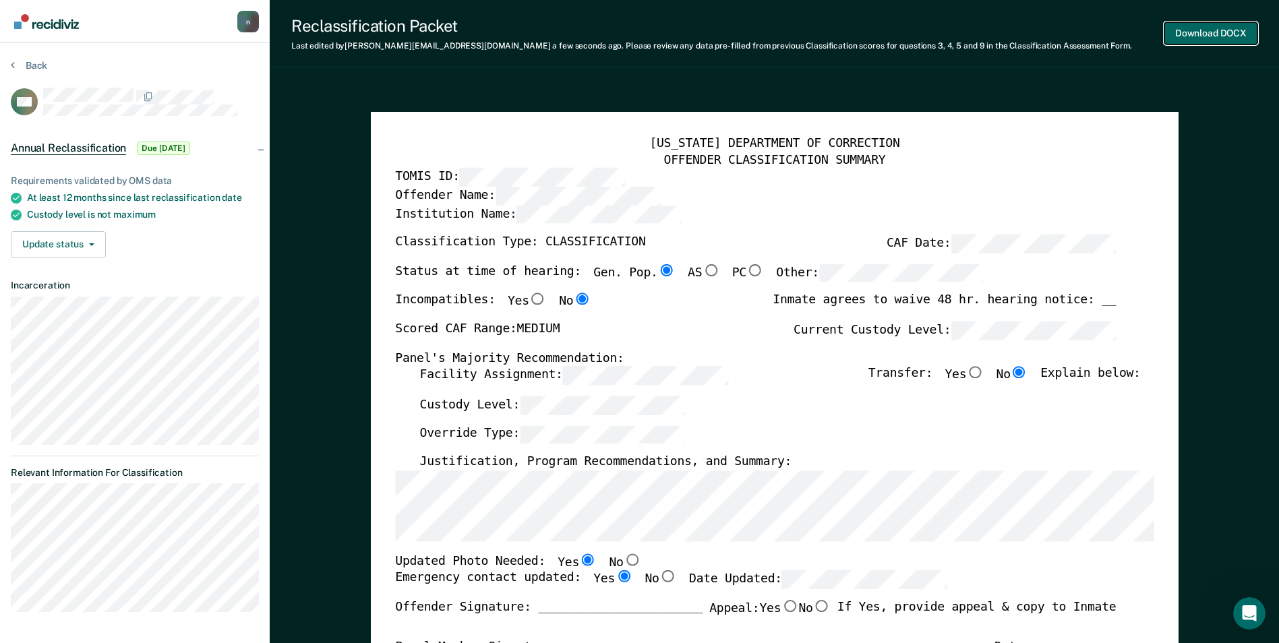
click at [1199, 38] on button "Download DOCX" at bounding box center [1210, 33] width 93 height 22
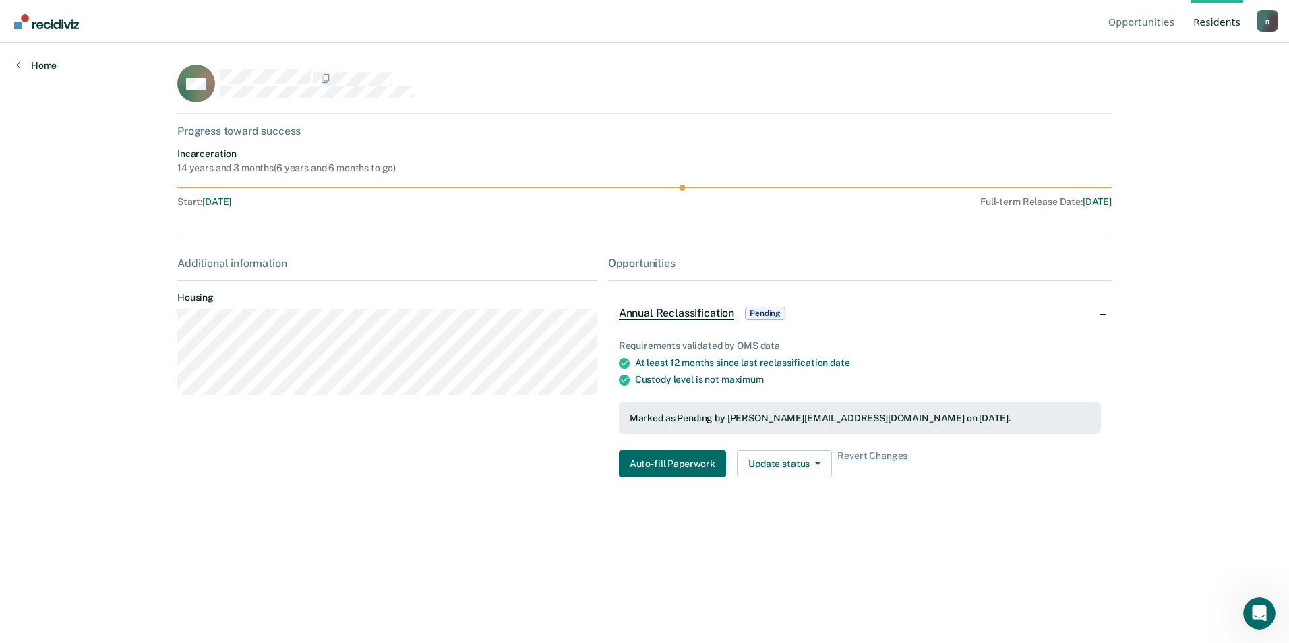
click at [35, 59] on link "Home" at bounding box center [36, 65] width 40 height 12
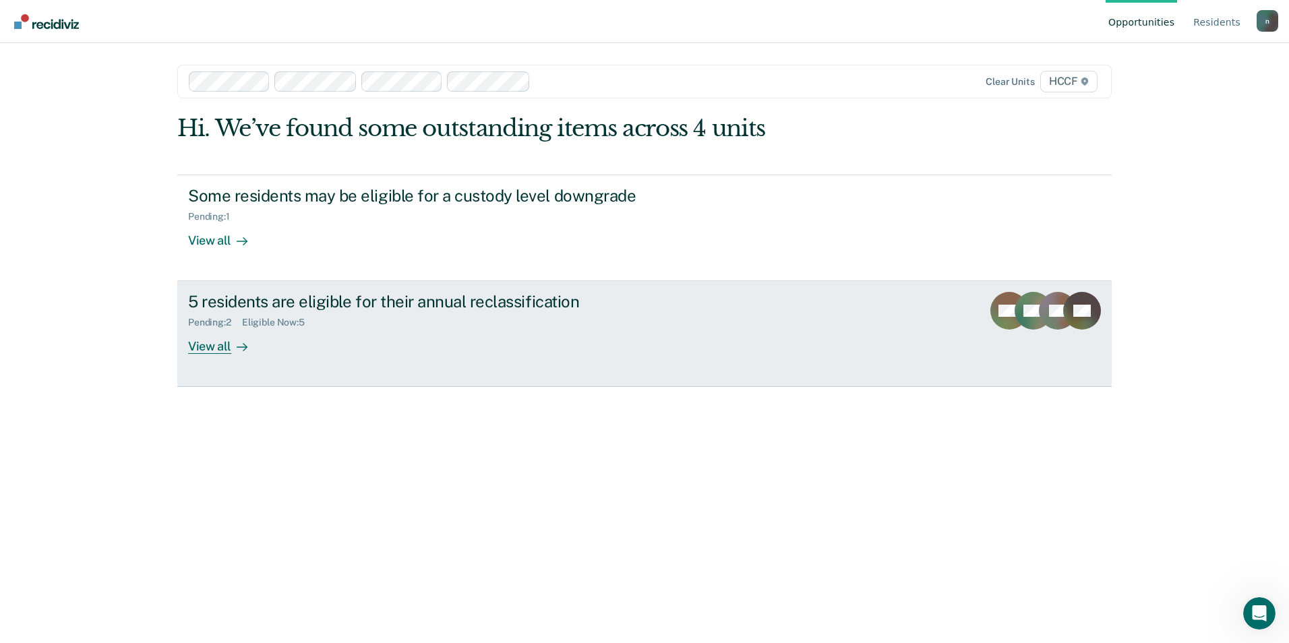
click at [295, 303] on div "5 residents are eligible for their annual reclassification" at bounding box center [424, 302] width 473 height 20
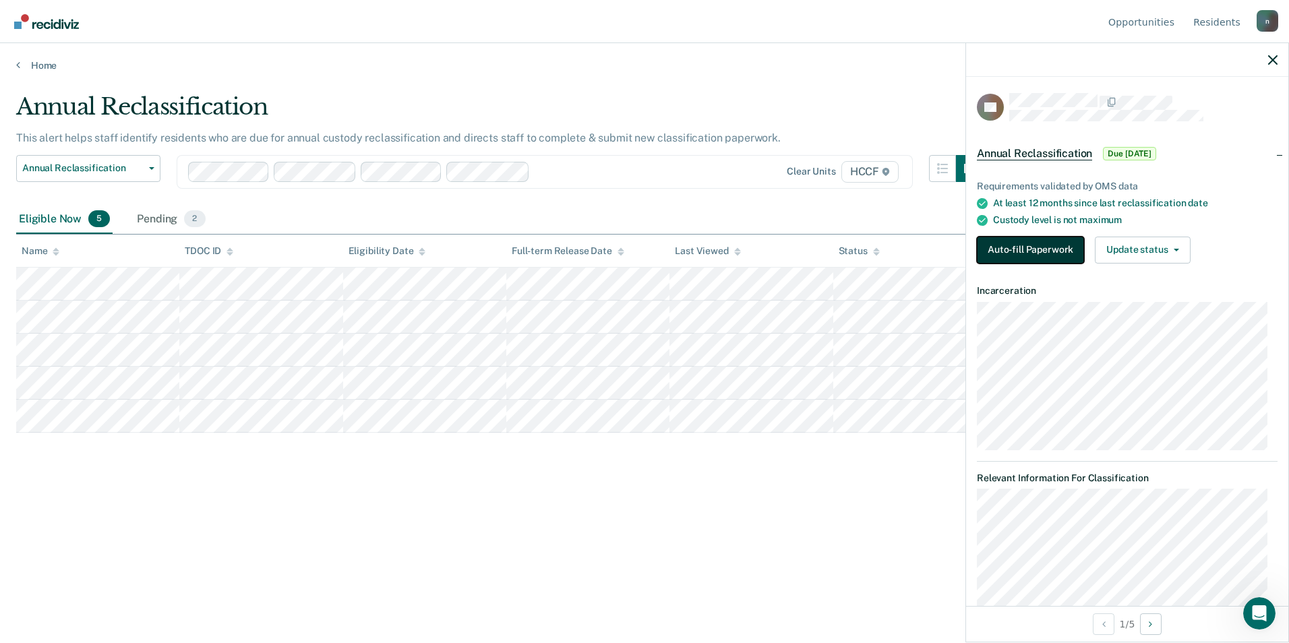
click at [1057, 256] on button "Auto-fill Paperwork" at bounding box center [1030, 250] width 107 height 27
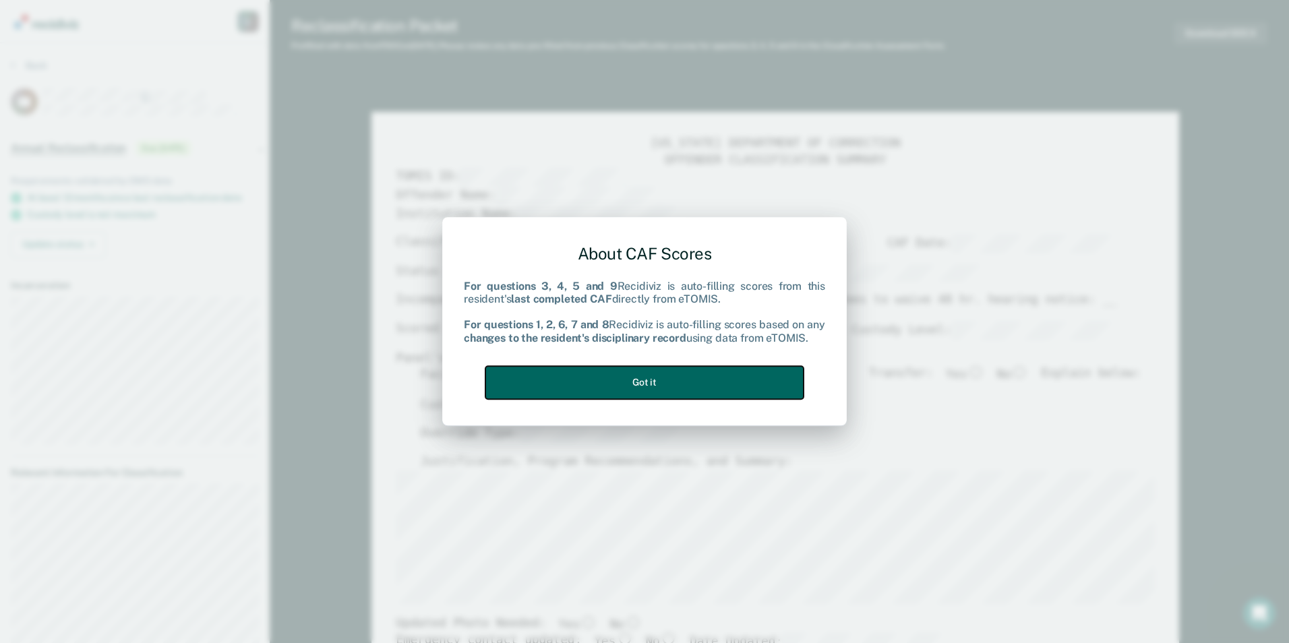
drag, startPoint x: 690, startPoint y: 374, endPoint x: 695, endPoint y: 368, distance: 7.2
click at [692, 372] on button "Got it" at bounding box center [644, 382] width 318 height 33
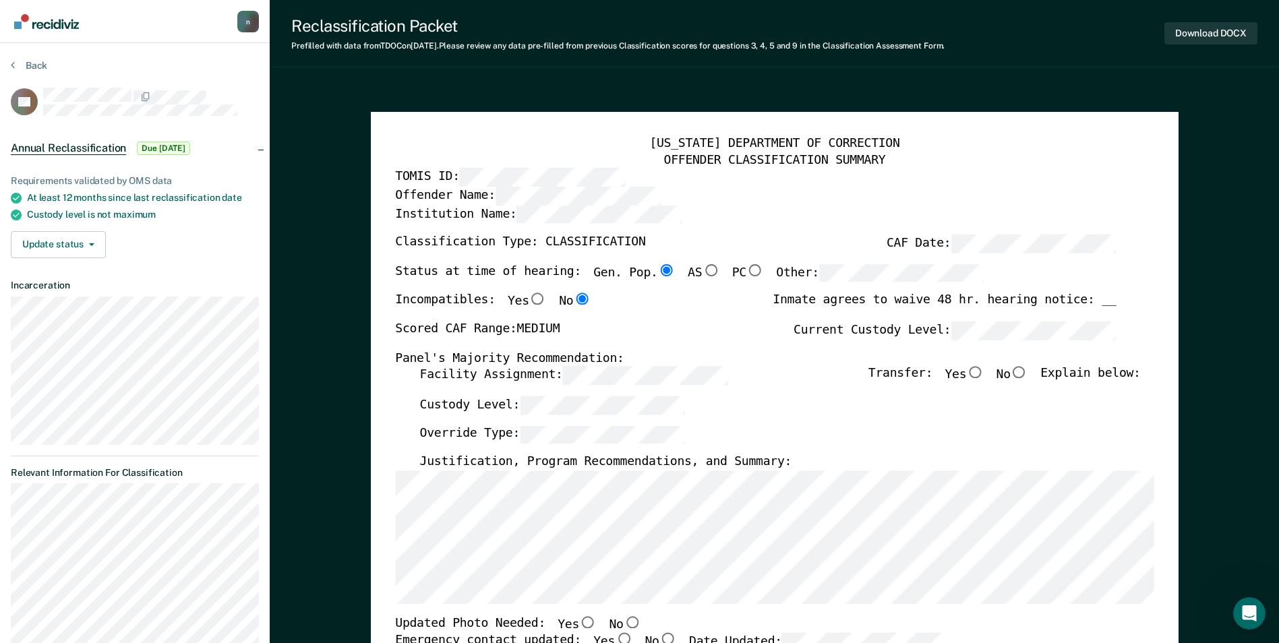
click at [1026, 373] on input "No" at bounding box center [1020, 373] width 18 height 12
type textarea "x"
radio input "true"
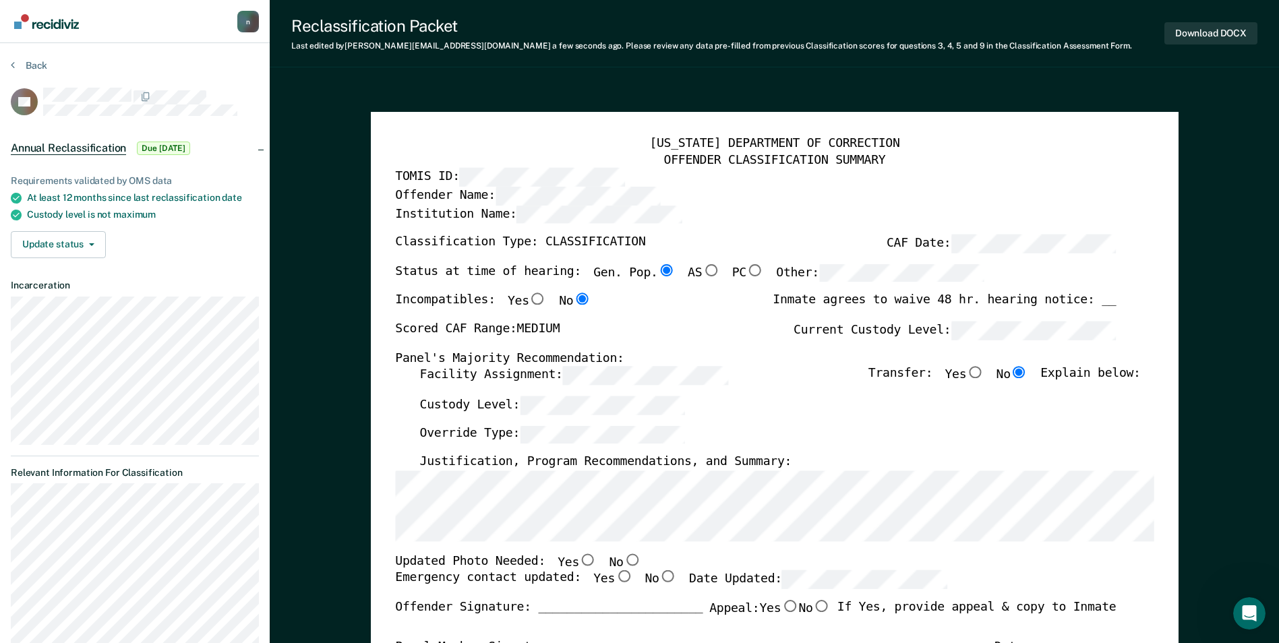
type textarea "x"
